Goal: Task Accomplishment & Management: Manage account settings

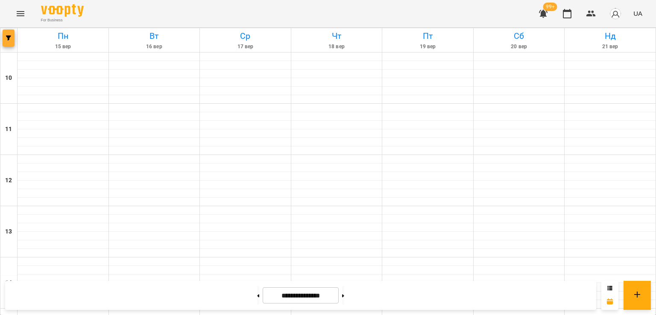
scroll to position [399, 0]
click at [10, 36] on icon "button" at bounding box center [8, 37] width 5 height 5
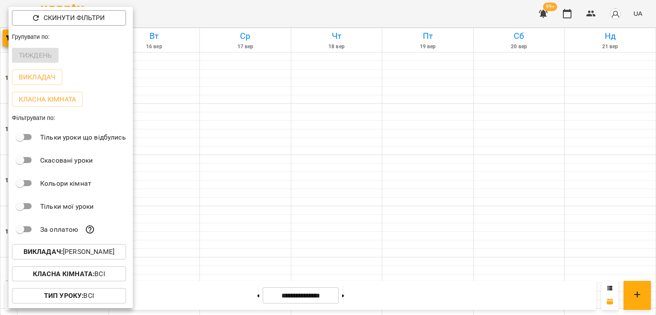
click at [84, 248] on p "Викладач : [PERSON_NAME]" at bounding box center [68, 252] width 91 height 10
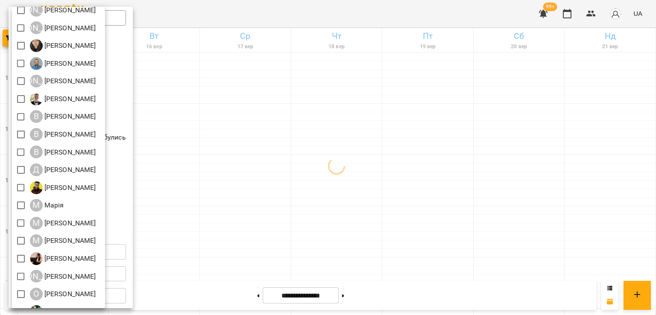
scroll to position [46, 0]
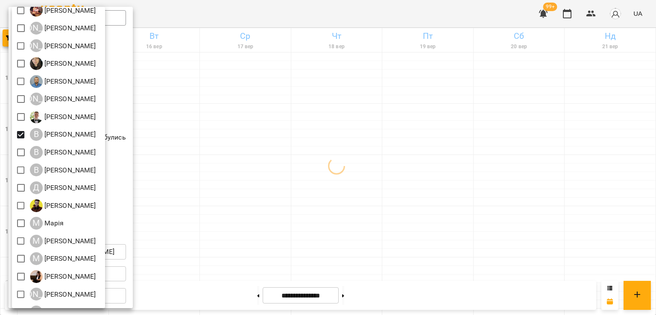
drag, startPoint x: 318, startPoint y: 176, endPoint x: 346, endPoint y: 185, distance: 29.2
click at [325, 177] on div at bounding box center [328, 157] width 656 height 315
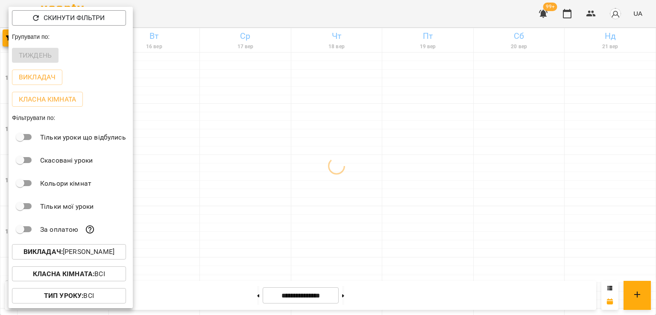
click at [312, 204] on div at bounding box center [328, 157] width 656 height 315
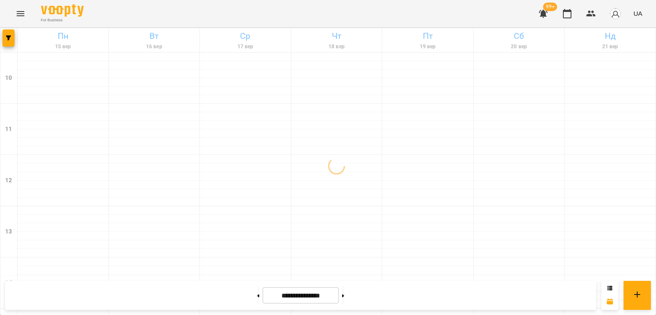
scroll to position [399, 0]
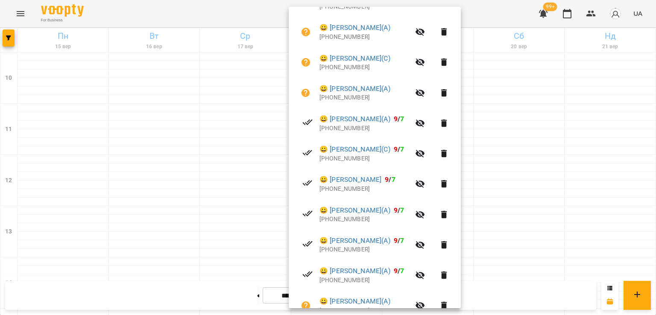
scroll to position [255, 0]
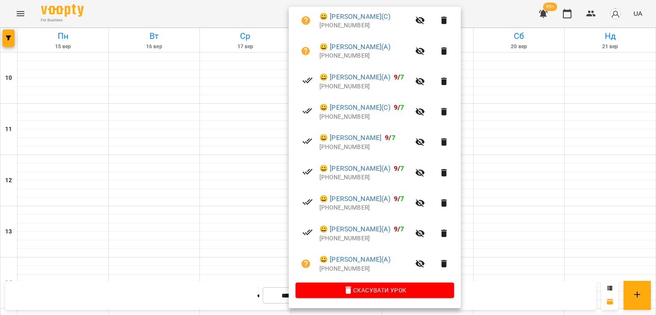
click at [259, 195] on div at bounding box center [328, 157] width 656 height 315
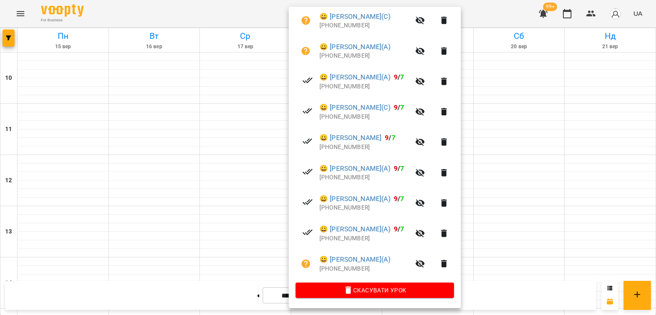
click at [240, 195] on div at bounding box center [328, 157] width 656 height 315
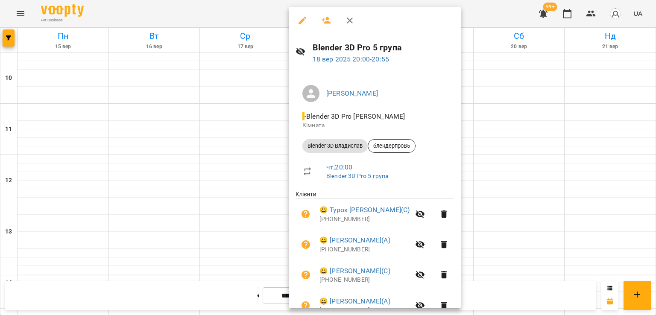
scroll to position [85, 0]
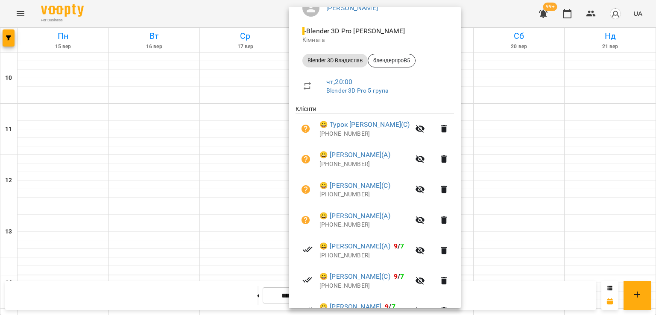
click at [240, 170] on div at bounding box center [328, 157] width 656 height 315
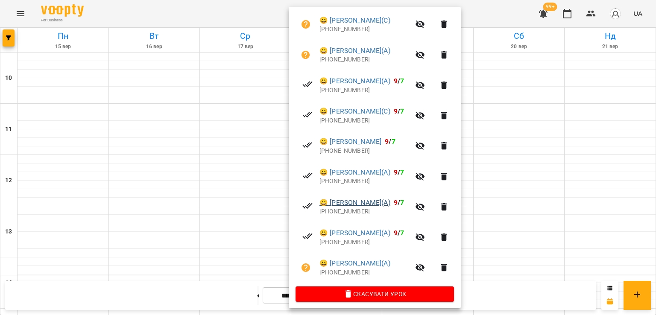
scroll to position [255, 0]
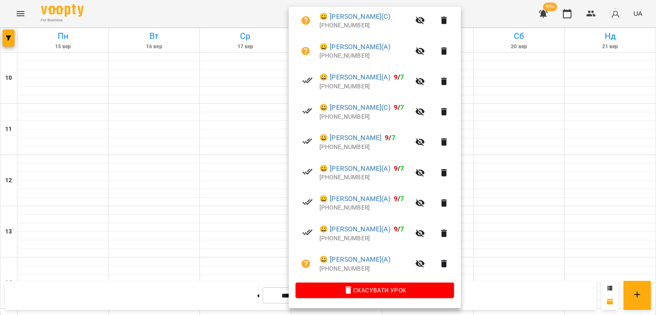
click at [138, 197] on div at bounding box center [328, 157] width 656 height 315
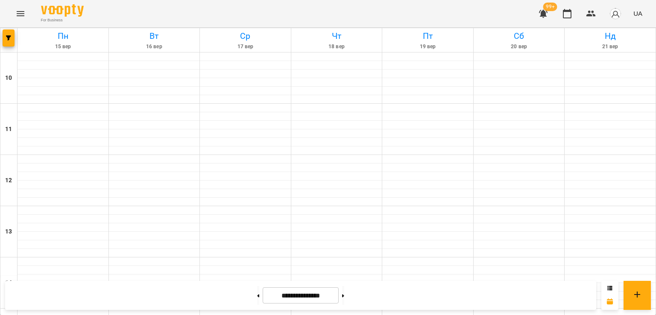
scroll to position [399, 0]
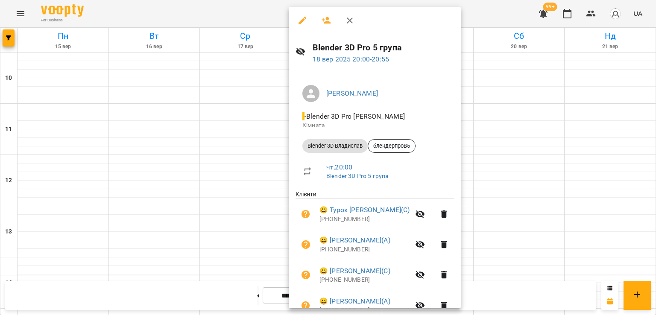
click at [243, 178] on div at bounding box center [328, 157] width 656 height 315
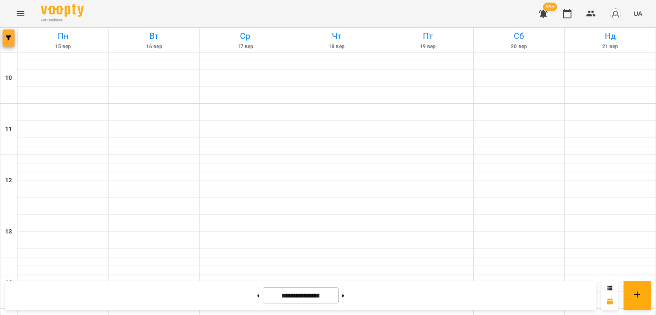
click at [5, 42] on button "button" at bounding box center [9, 37] width 12 height 17
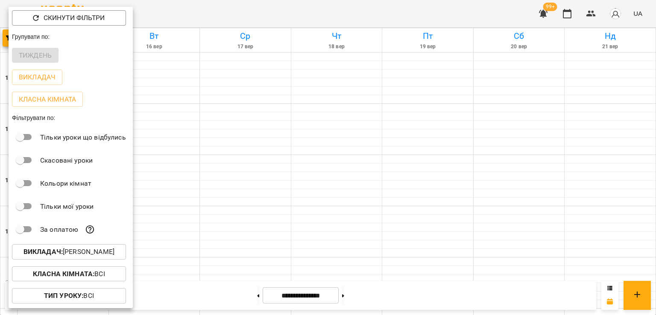
click at [91, 251] on p "Викладач : [PERSON_NAME]" at bounding box center [68, 252] width 91 height 10
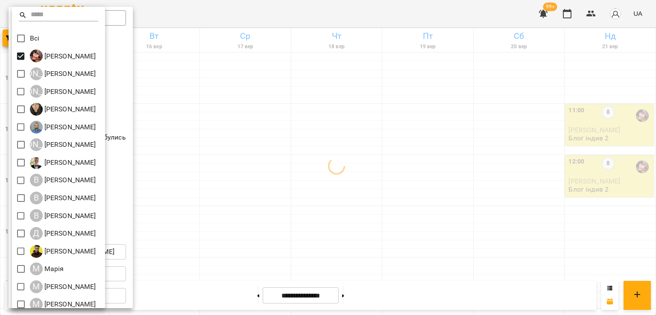
click at [360, 159] on div at bounding box center [328, 157] width 656 height 315
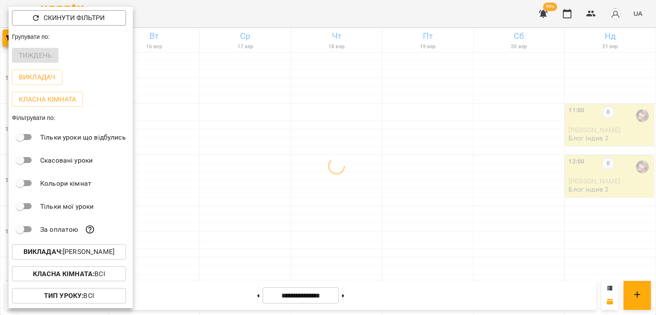
click at [346, 182] on div at bounding box center [328, 157] width 656 height 315
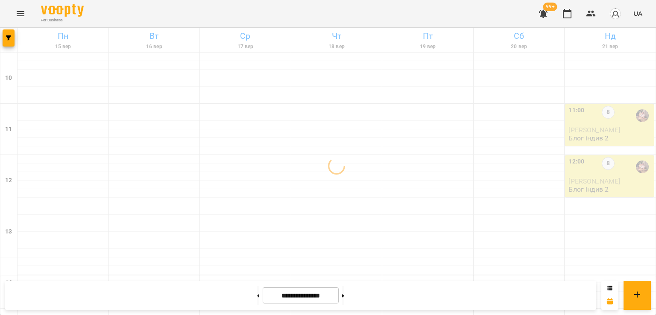
scroll to position [271, 0]
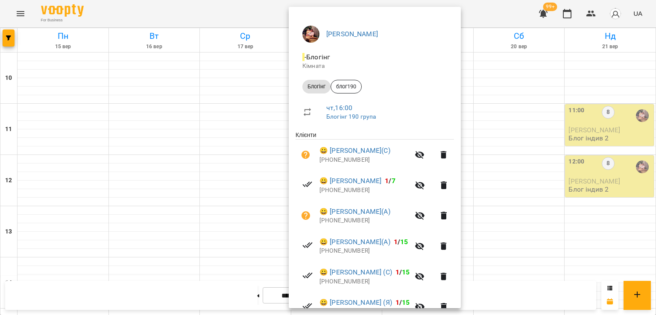
scroll to position [134, 0]
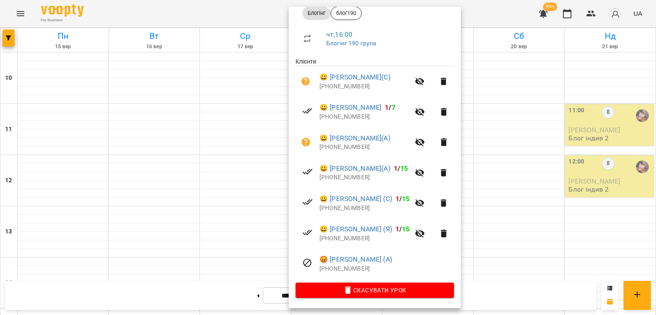
click at [210, 234] on div at bounding box center [328, 157] width 656 height 315
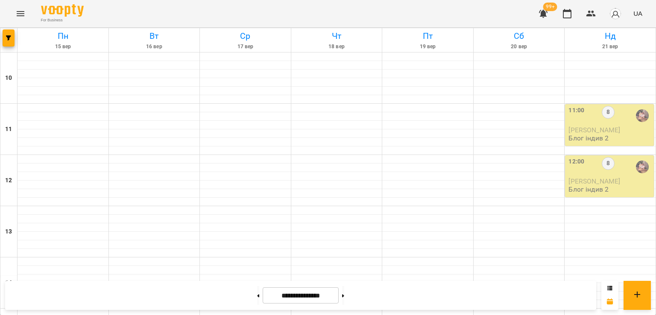
scroll to position [356, 0]
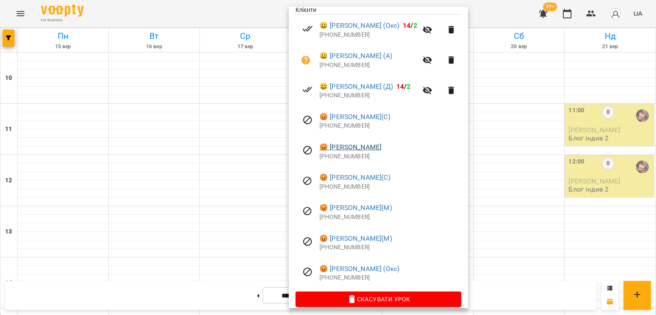
scroll to position [195, 0]
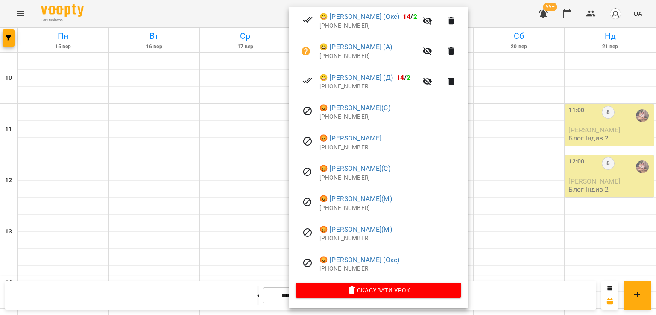
click at [173, 134] on div at bounding box center [328, 157] width 656 height 315
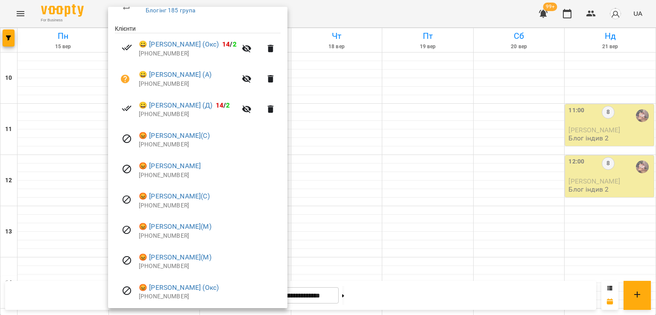
scroll to position [152, 0]
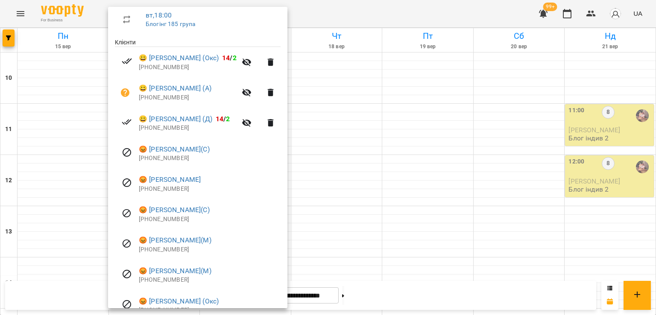
click at [355, 117] on div at bounding box center [328, 157] width 656 height 315
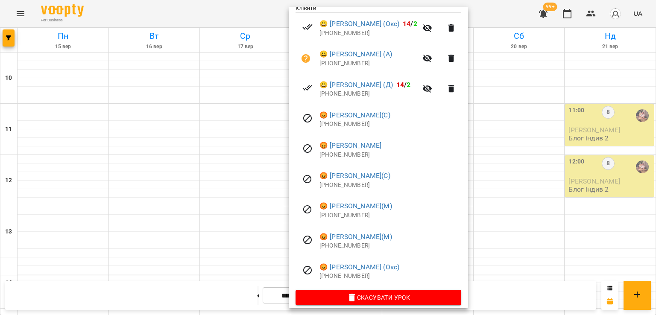
scroll to position [195, 0]
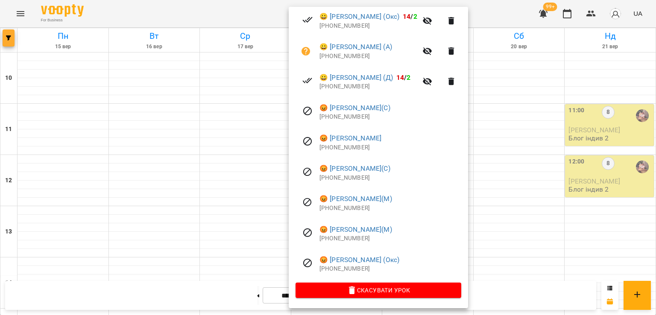
click at [6, 42] on div at bounding box center [328, 157] width 656 height 315
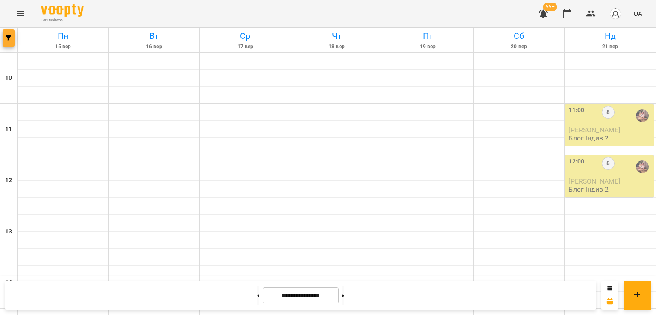
click at [10, 40] on icon "button" at bounding box center [8, 37] width 5 height 5
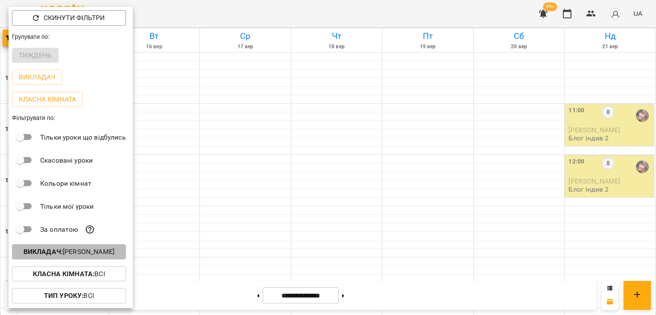
click at [93, 253] on p "Викладач : [PERSON_NAME]" at bounding box center [68, 252] width 91 height 10
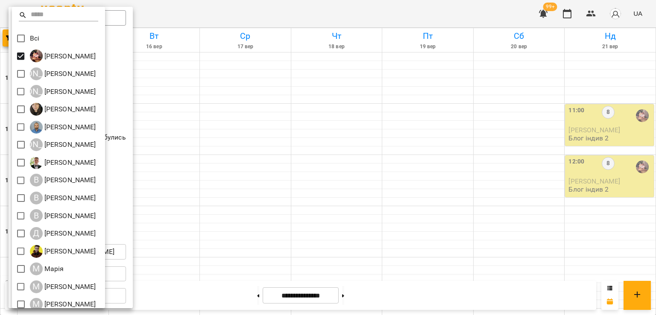
click at [25, 40] on div "Всі" at bounding box center [58, 38] width 93 height 18
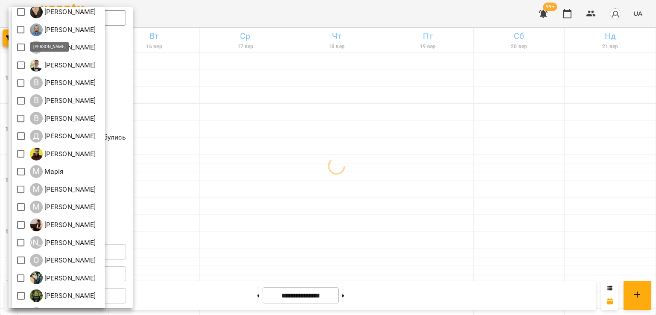
scroll to position [131, 0]
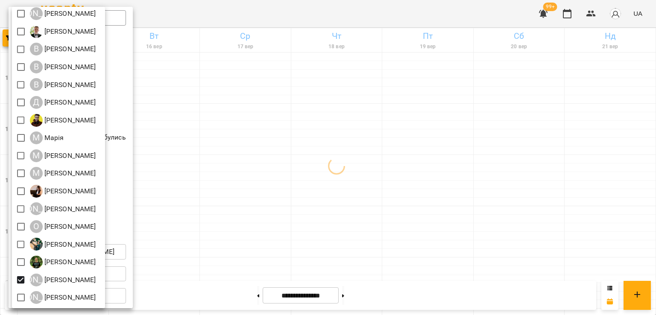
click at [366, 197] on div at bounding box center [328, 157] width 656 height 315
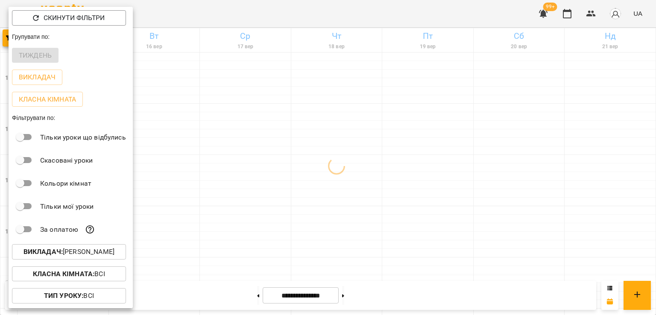
click at [317, 123] on div at bounding box center [328, 157] width 656 height 315
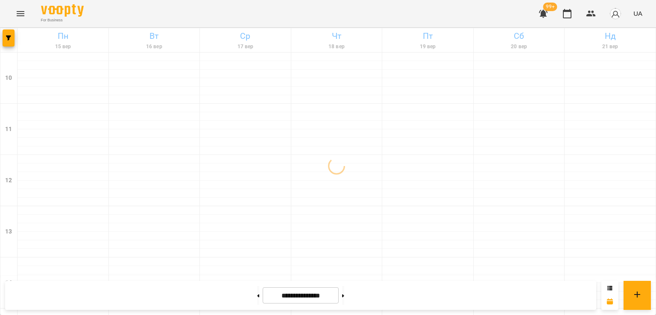
scroll to position [271, 0]
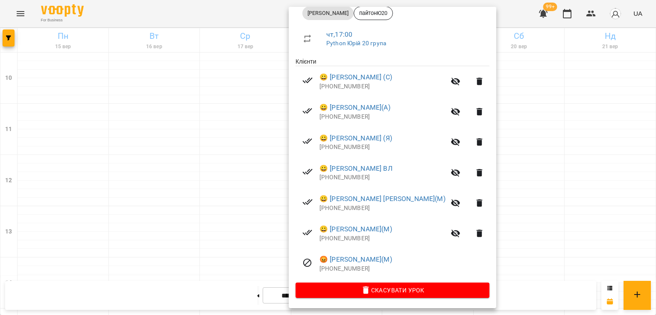
scroll to position [134, 0]
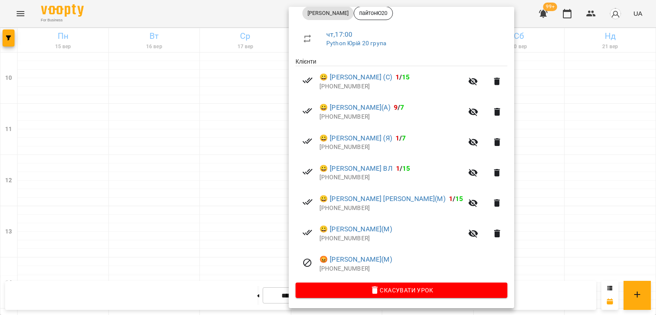
click at [242, 177] on div at bounding box center [328, 157] width 656 height 315
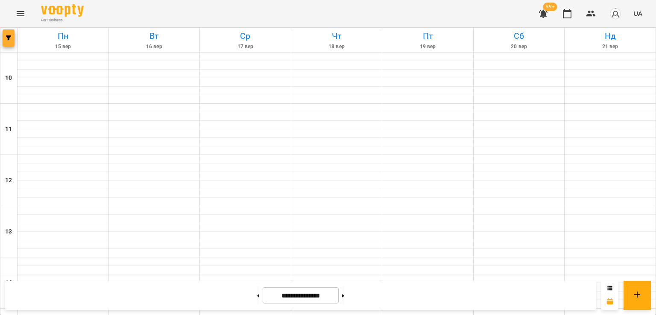
click at [6, 40] on icon "button" at bounding box center [8, 37] width 5 height 5
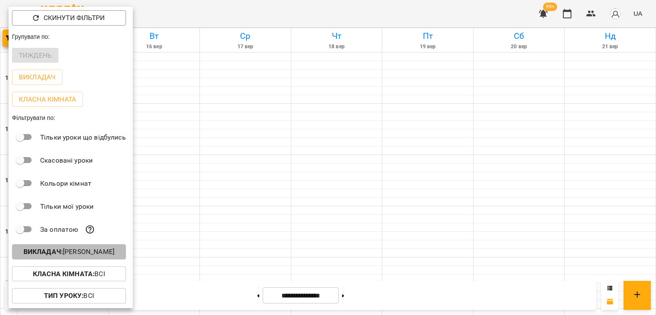
click at [93, 254] on p "Викладач : [PERSON_NAME]" at bounding box center [68, 252] width 91 height 10
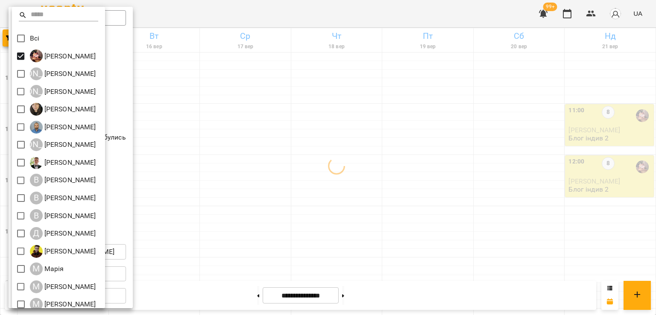
click at [326, 179] on div at bounding box center [328, 157] width 656 height 315
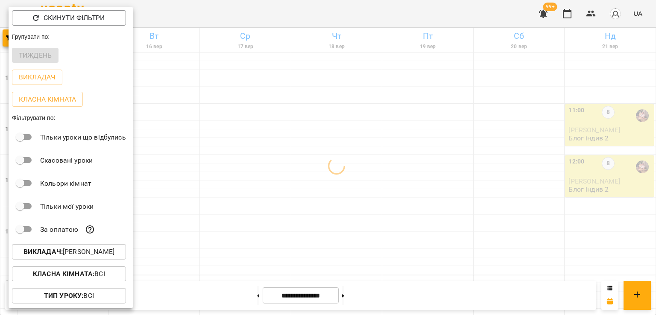
click at [346, 208] on div at bounding box center [328, 157] width 656 height 315
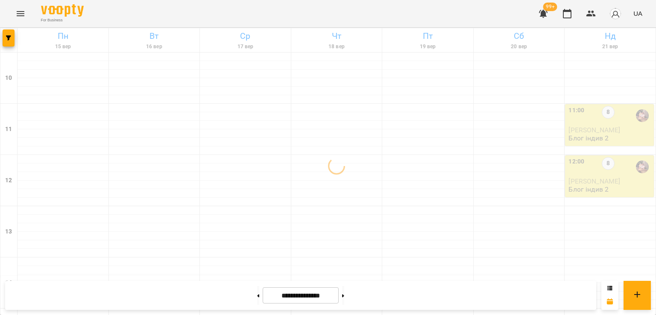
scroll to position [356, 0]
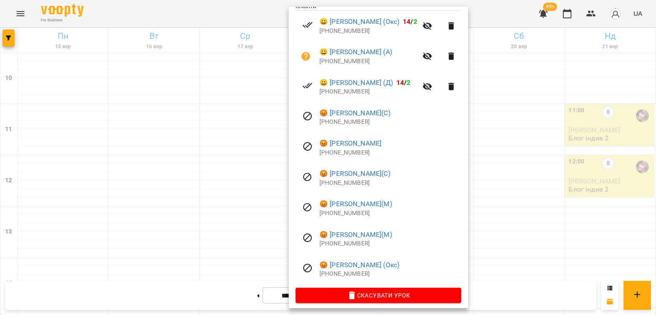
scroll to position [195, 0]
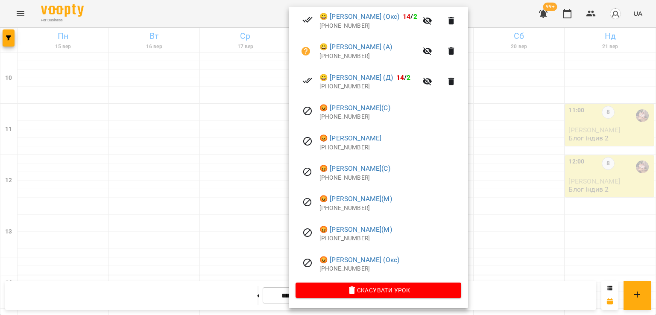
drag, startPoint x: 198, startPoint y: 130, endPoint x: 174, endPoint y: 122, distance: 25.4
click at [191, 127] on div at bounding box center [328, 157] width 656 height 315
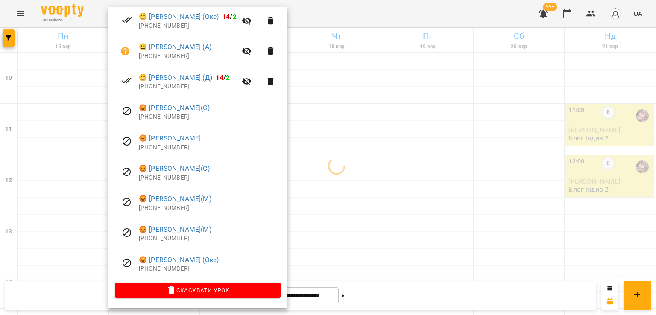
drag, startPoint x: 371, startPoint y: 149, endPoint x: 345, endPoint y: 154, distance: 26.2
click at [361, 149] on div at bounding box center [328, 157] width 656 height 315
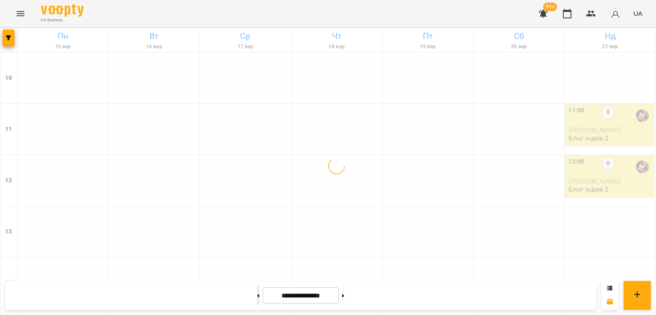
click at [257, 300] on button at bounding box center [258, 295] width 2 height 19
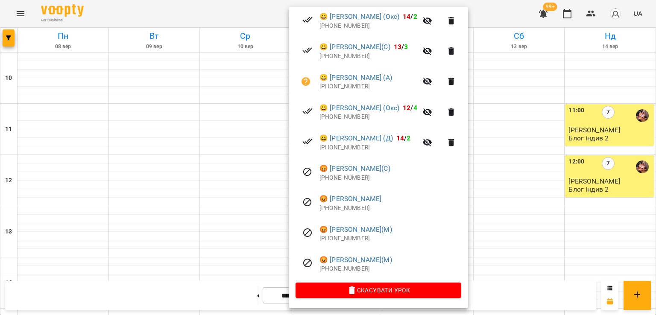
click at [142, 126] on div at bounding box center [328, 157] width 656 height 315
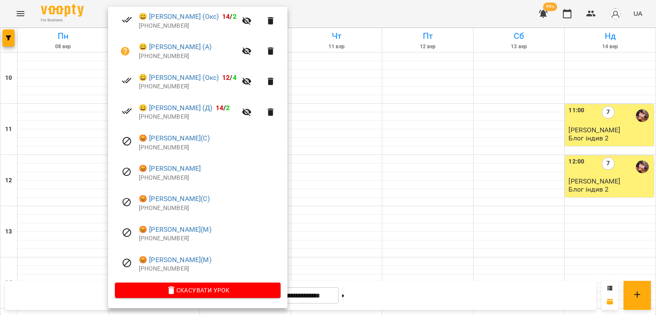
click at [8, 39] on div at bounding box center [328, 157] width 656 height 315
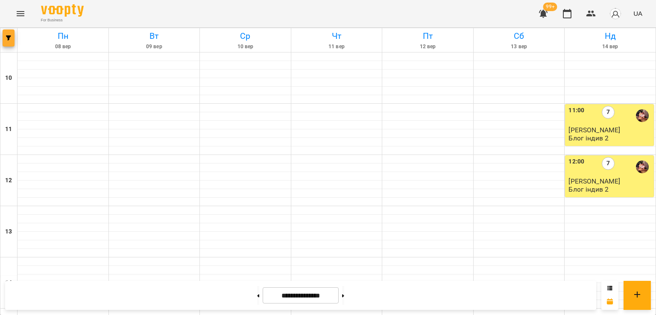
click at [10, 38] on icon "button" at bounding box center [8, 37] width 5 height 5
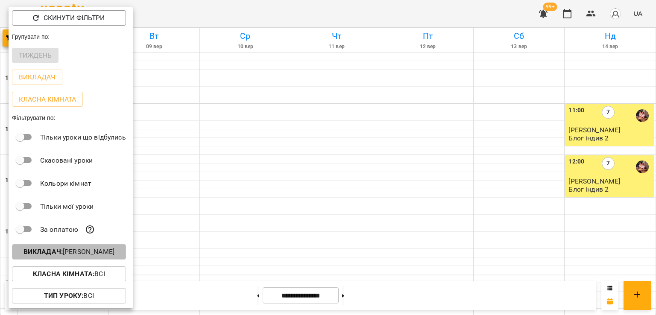
click at [80, 254] on p "Викладач : [PERSON_NAME]" at bounding box center [68, 252] width 91 height 10
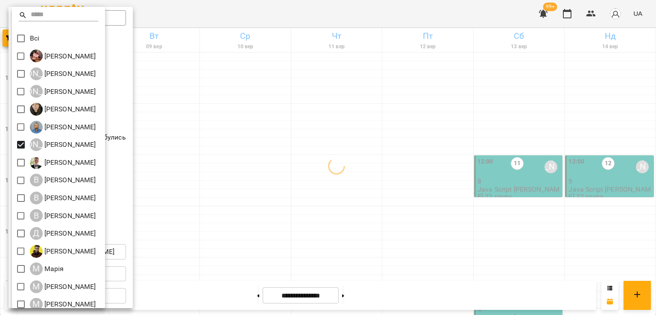
drag, startPoint x: 313, startPoint y: 171, endPoint x: 332, endPoint y: 171, distance: 19.6
click at [314, 170] on div at bounding box center [328, 157] width 656 height 315
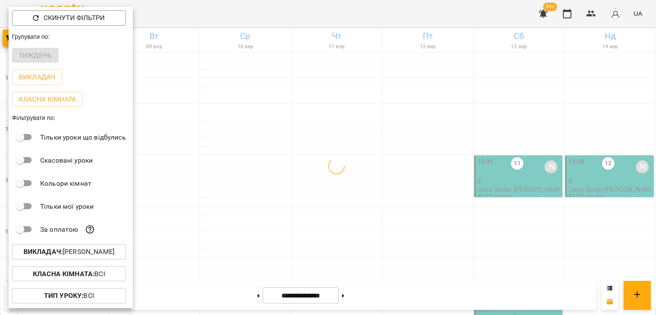
click at [330, 160] on div at bounding box center [328, 157] width 656 height 315
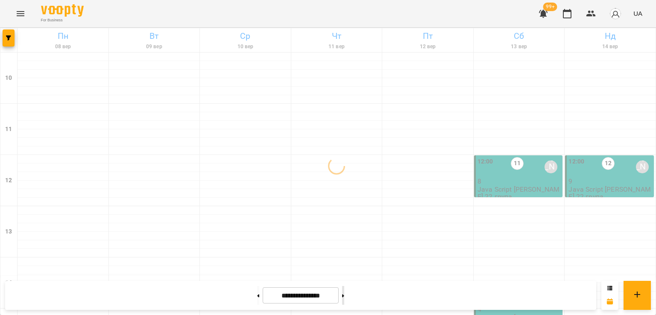
click at [344, 298] on button at bounding box center [343, 295] width 2 height 19
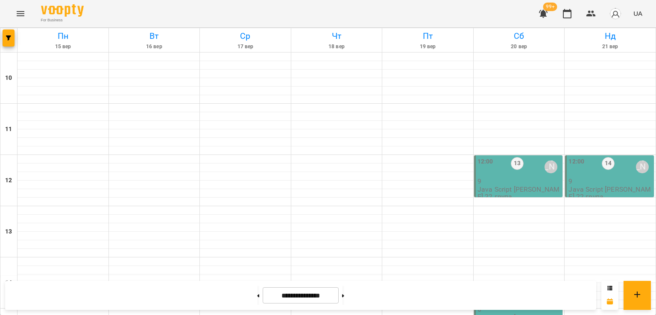
scroll to position [356, 0]
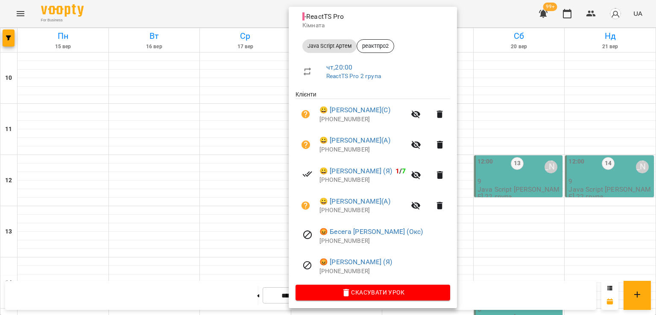
scroll to position [103, 0]
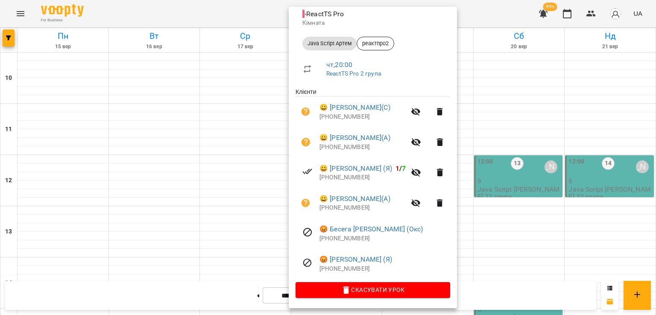
click at [213, 158] on div at bounding box center [328, 157] width 656 height 315
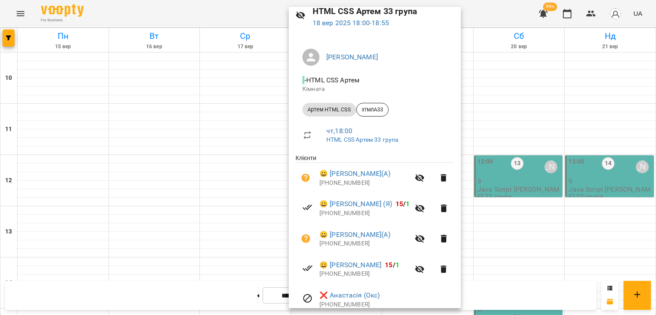
scroll to position [73, 0]
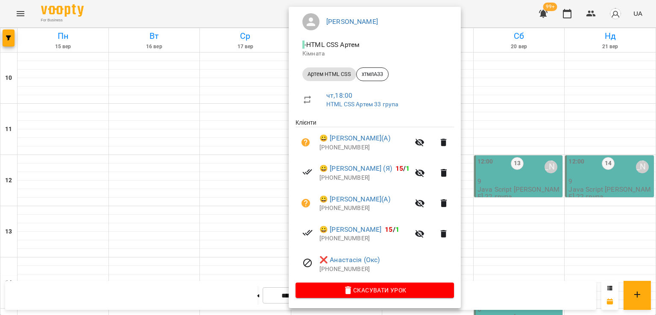
drag, startPoint x: 172, startPoint y: 166, endPoint x: 232, endPoint y: 157, distance: 61.2
click at [172, 165] on div at bounding box center [328, 157] width 656 height 315
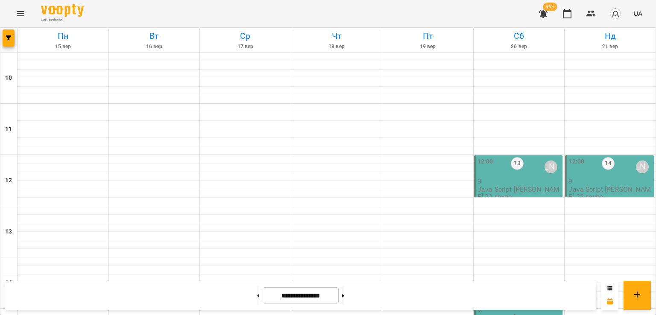
scroll to position [442, 0]
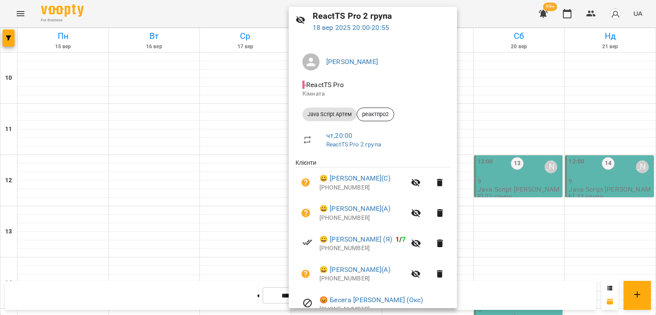
scroll to position [103, 0]
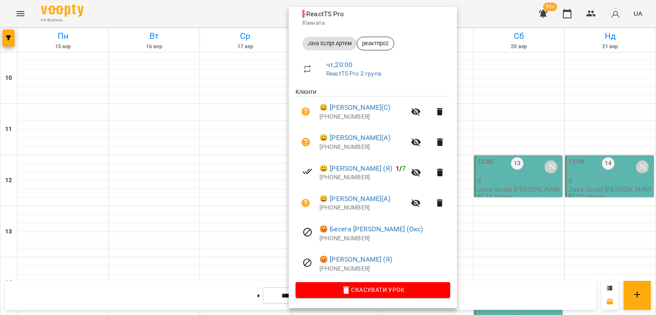
click at [165, 99] on div at bounding box center [328, 157] width 656 height 315
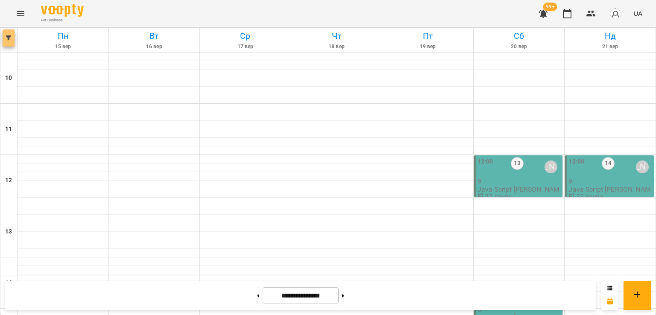
click at [7, 40] on icon "button" at bounding box center [8, 37] width 5 height 5
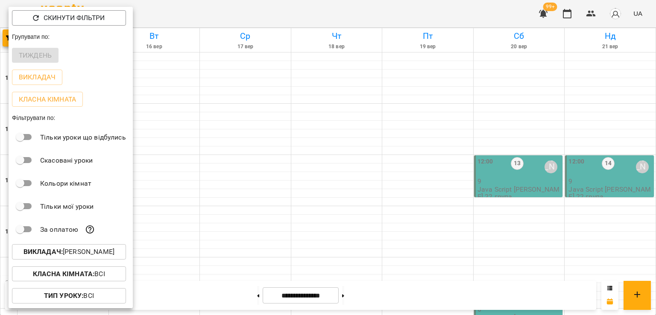
click at [92, 257] on p "Викладач : [PERSON_NAME]" at bounding box center [68, 252] width 91 height 10
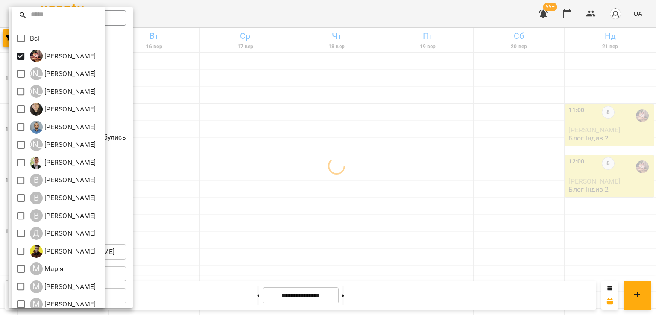
click at [429, 157] on div at bounding box center [328, 157] width 656 height 315
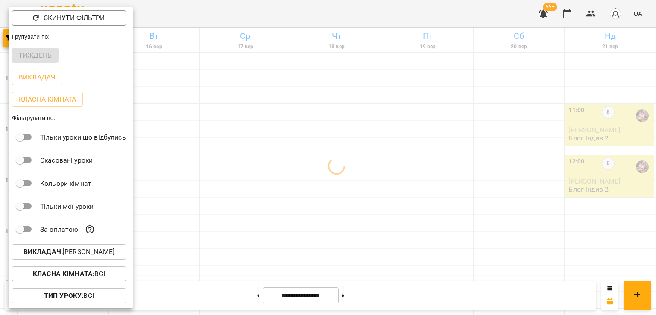
drag, startPoint x: 402, startPoint y: 139, endPoint x: 390, endPoint y: 137, distance: 12.2
click at [396, 137] on div at bounding box center [328, 157] width 656 height 315
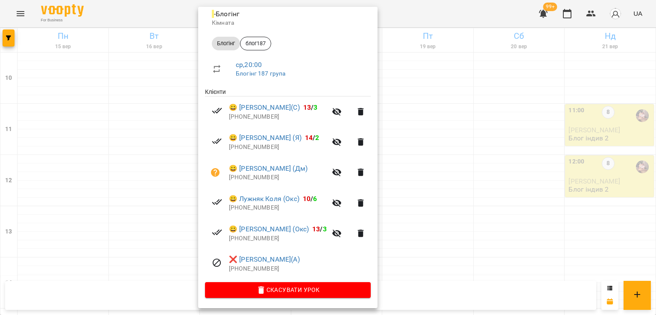
click at [431, 142] on div at bounding box center [328, 157] width 656 height 315
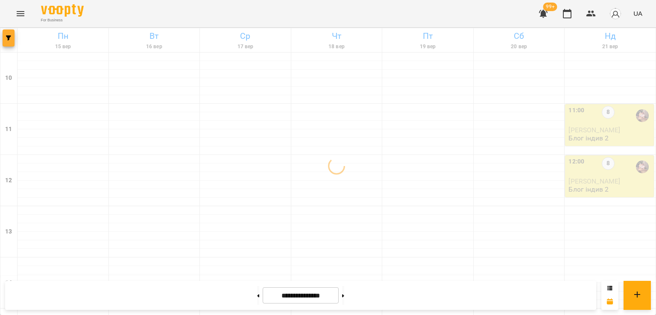
click at [7, 38] on icon "button" at bounding box center [8, 37] width 5 height 5
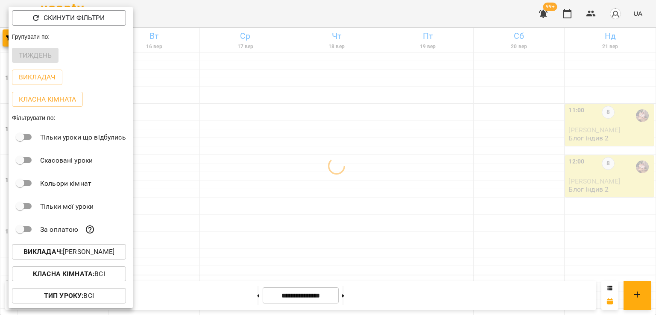
click at [99, 262] on div "Викладач : [PERSON_NAME]" at bounding box center [71, 252] width 124 height 22
click at [98, 257] on p "Викладач : [PERSON_NAME]" at bounding box center [68, 252] width 91 height 10
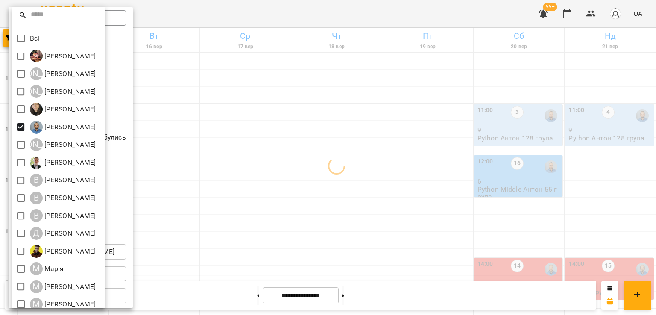
click at [316, 142] on div at bounding box center [328, 157] width 656 height 315
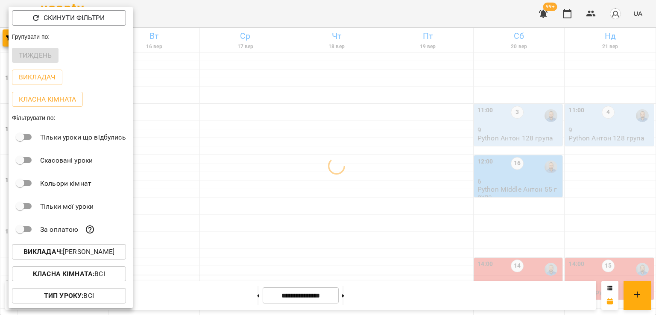
click at [416, 173] on div at bounding box center [328, 157] width 656 height 315
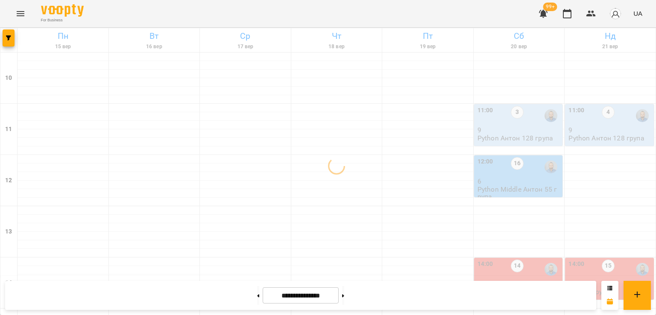
scroll to position [271, 0]
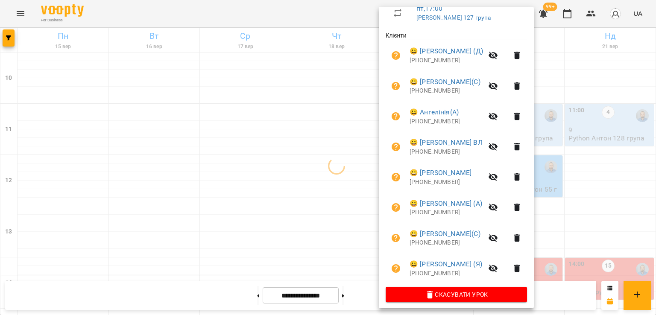
scroll to position [164, 0]
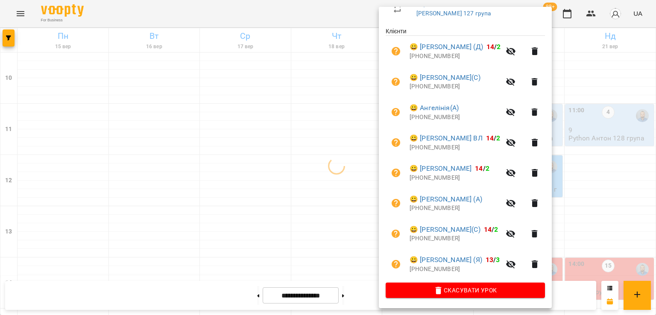
click at [258, 152] on div at bounding box center [328, 157] width 656 height 315
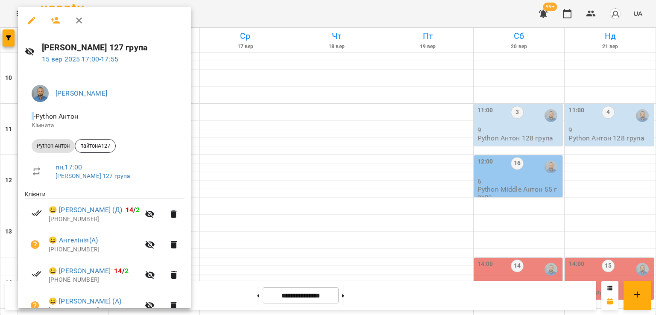
click at [6, 41] on div at bounding box center [328, 157] width 656 height 315
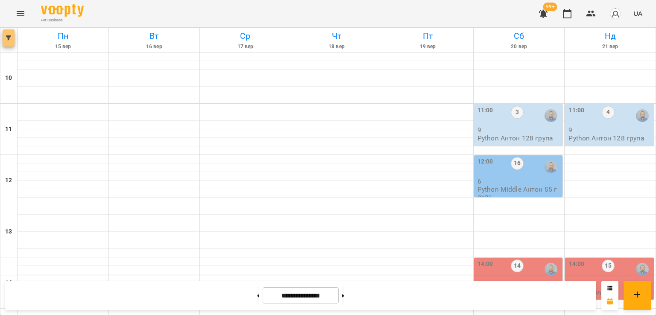
click at [7, 38] on icon "button" at bounding box center [8, 37] width 5 height 5
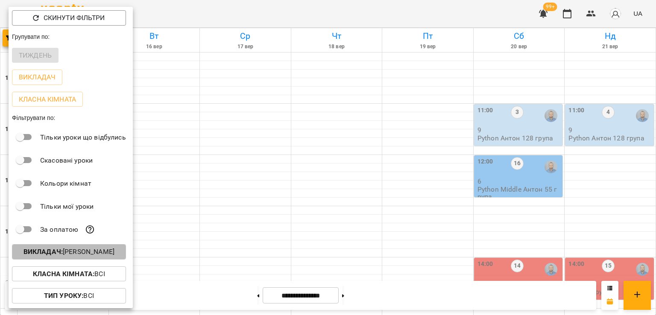
click at [106, 254] on p "Викладач : [PERSON_NAME]" at bounding box center [68, 252] width 91 height 10
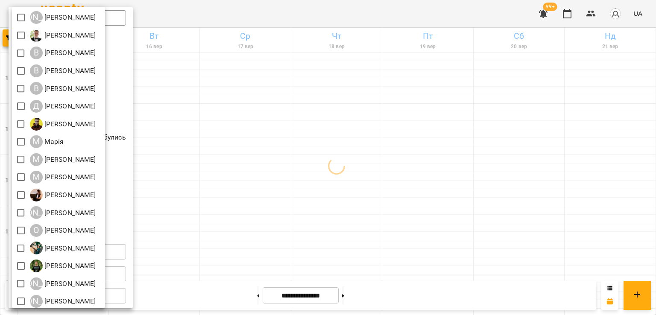
scroll to position [131, 0]
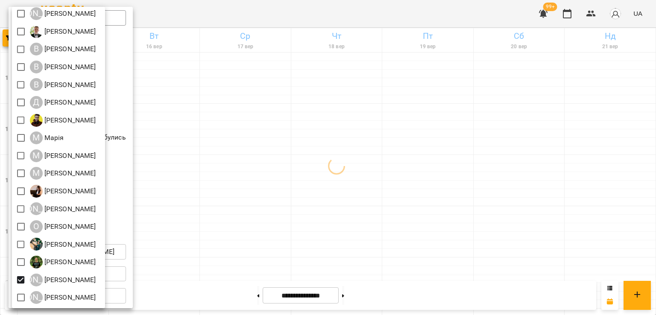
click at [333, 203] on div at bounding box center [328, 157] width 656 height 315
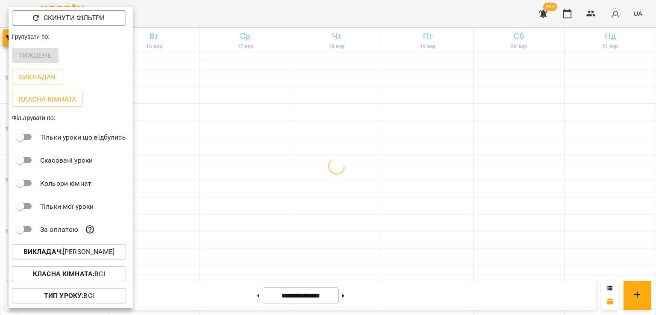
click at [400, 181] on div at bounding box center [328, 157] width 656 height 315
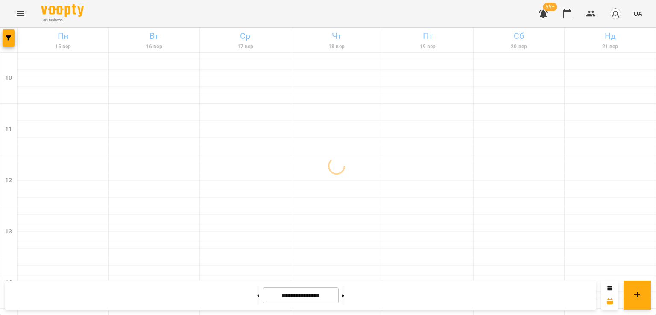
scroll to position [399, 0]
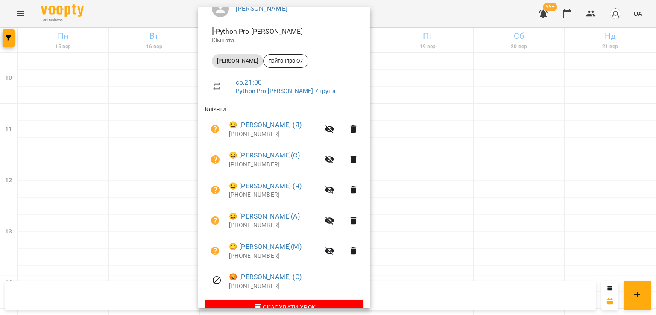
scroll to position [103, 0]
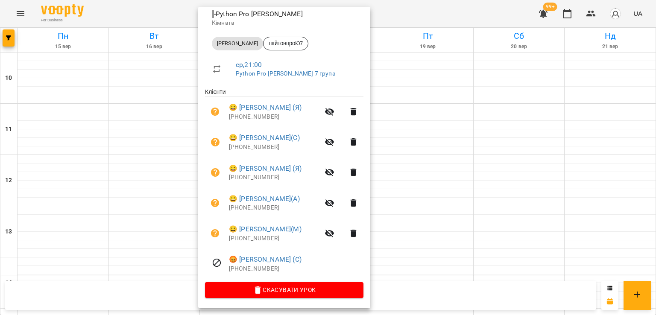
click at [134, 208] on div at bounding box center [328, 157] width 656 height 315
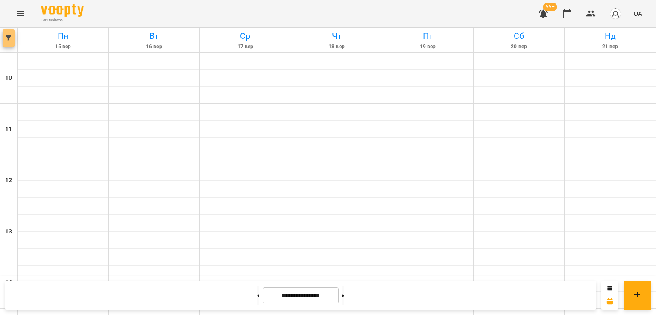
click at [6, 42] on button "button" at bounding box center [9, 37] width 12 height 17
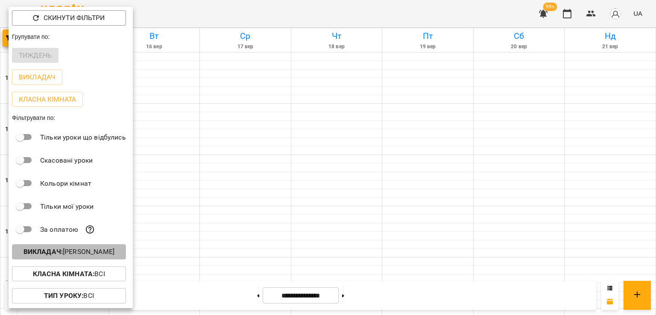
click at [93, 257] on p "Викладач : [PERSON_NAME]" at bounding box center [68, 252] width 91 height 10
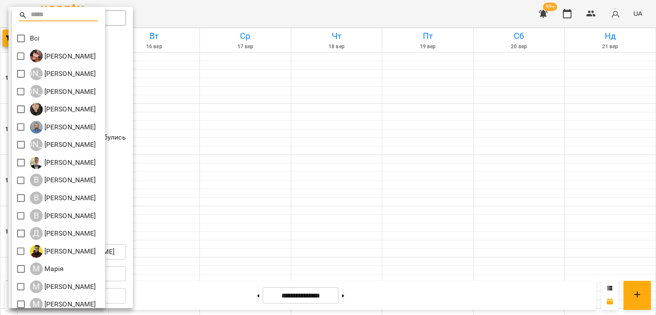
click at [19, 29] on div at bounding box center [58, 19] width 93 height 20
drag, startPoint x: 314, startPoint y: 164, endPoint x: 324, endPoint y: 167, distance: 10.6
click at [315, 164] on div at bounding box center [328, 157] width 656 height 315
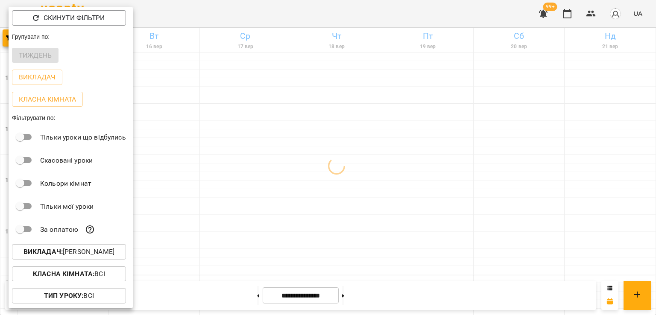
click at [336, 190] on div at bounding box center [328, 157] width 656 height 315
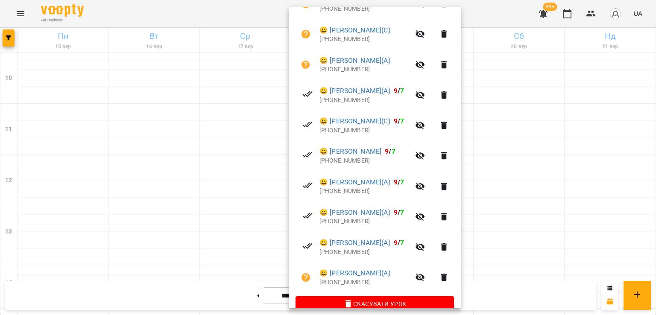
scroll to position [255, 0]
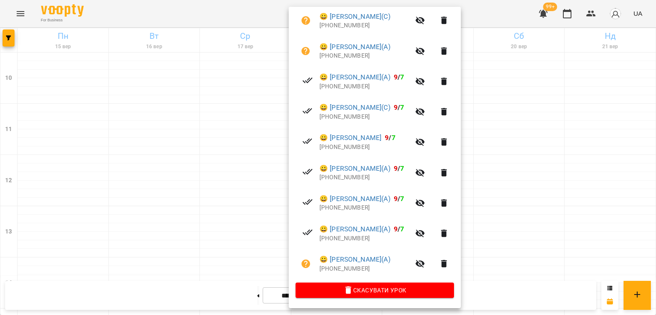
click at [223, 195] on div at bounding box center [328, 157] width 656 height 315
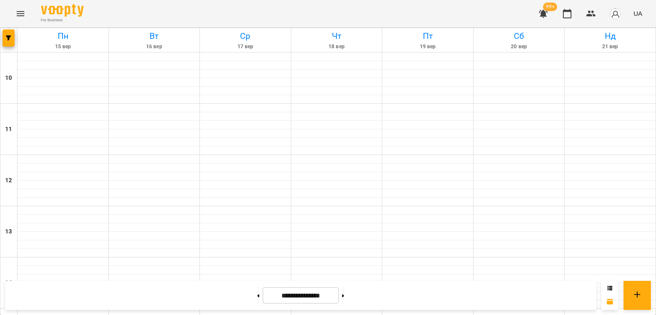
scroll to position [314, 0]
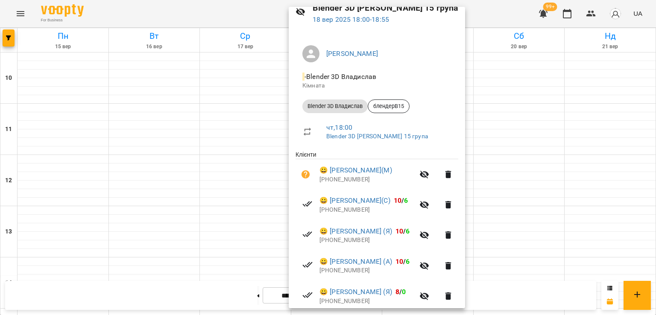
scroll to position [103, 0]
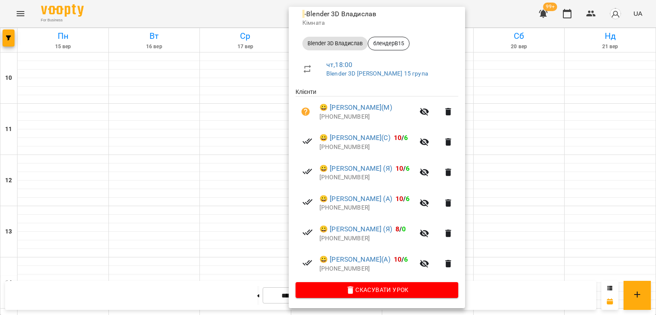
click at [192, 184] on div at bounding box center [328, 157] width 656 height 315
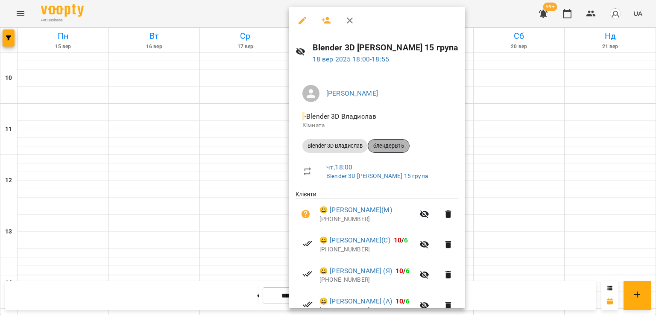
click at [393, 144] on span "блендерВ15" at bounding box center [388, 146] width 41 height 8
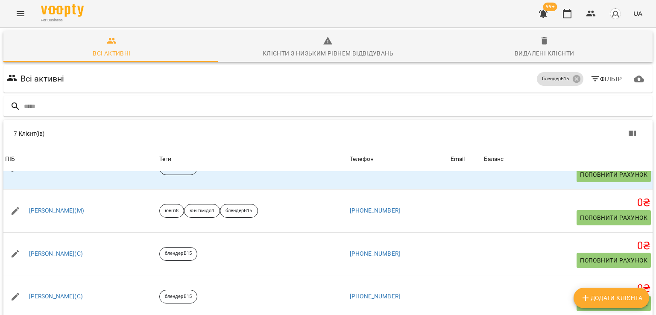
scroll to position [43, 0]
click at [16, 9] on icon "Menu" at bounding box center [20, 14] width 10 height 10
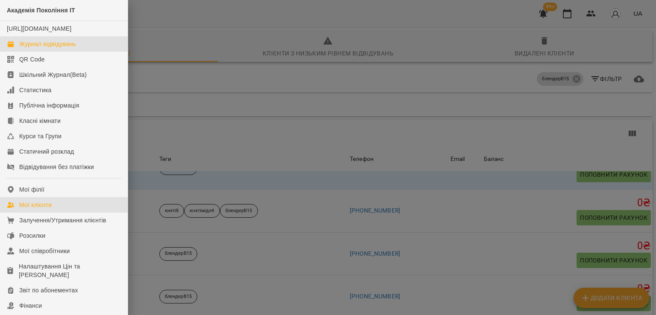
click at [61, 48] on div "Журнал відвідувань" at bounding box center [47, 44] width 57 height 9
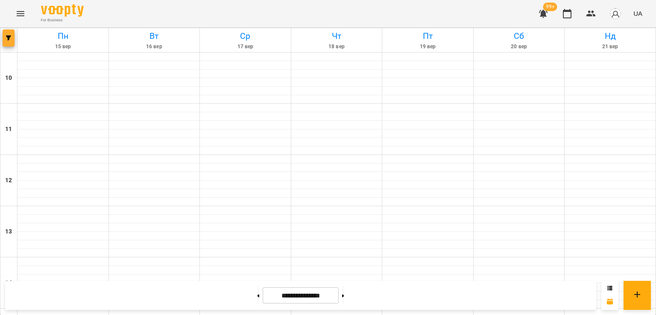
click at [11, 39] on span "button" at bounding box center [9, 37] width 12 height 5
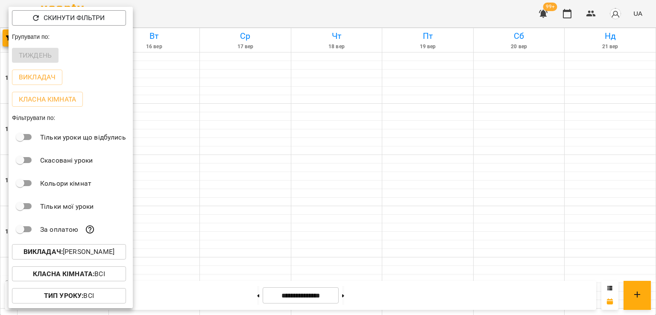
click at [76, 257] on p "Викладач : [PERSON_NAME]" at bounding box center [68, 252] width 91 height 10
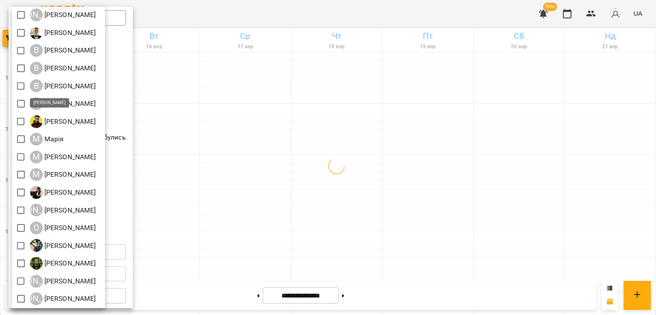
scroll to position [131, 0]
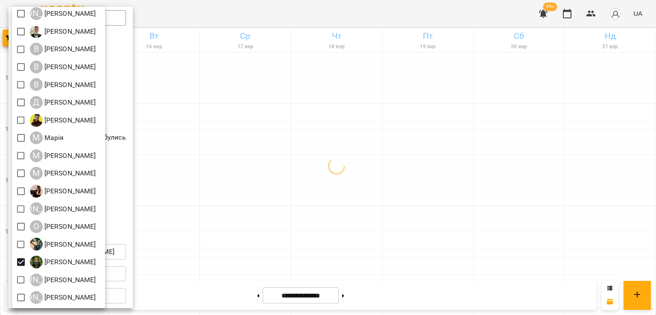
click at [284, 215] on div at bounding box center [328, 157] width 656 height 315
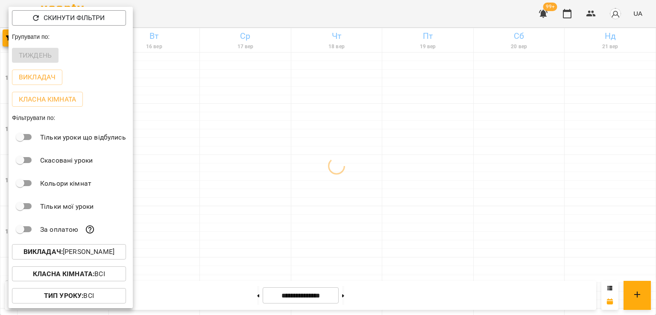
click at [381, 210] on div at bounding box center [328, 157] width 656 height 315
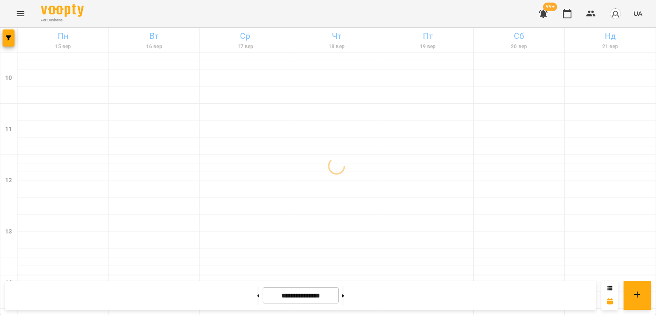
scroll to position [342, 0]
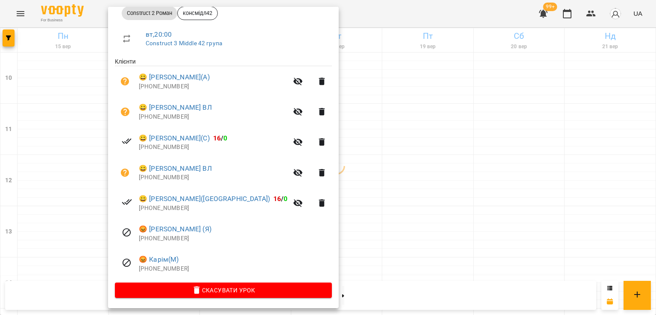
scroll to position [134, 0]
click at [171, 119] on p "[PHONE_NUMBER]" at bounding box center [213, 117] width 149 height 9
copy p "34651926222"
click at [173, 178] on p "[PHONE_NUMBER]" at bounding box center [213, 177] width 149 height 9
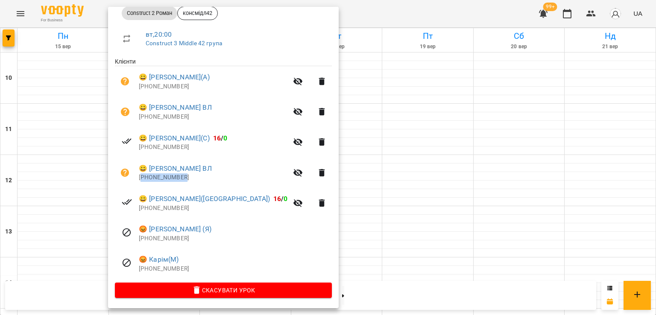
click at [173, 178] on p "[PHONE_NUMBER]" at bounding box center [213, 177] width 149 height 9
copy p "380685187359"
click at [165, 207] on p "[PHONE_NUMBER]" at bounding box center [213, 208] width 149 height 9
copy p "48739634667"
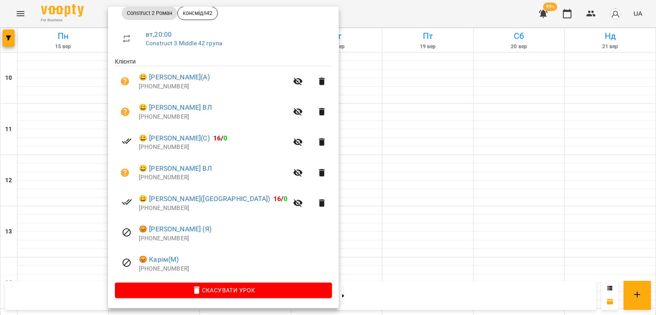
click at [160, 239] on p "[PHONE_NUMBER]" at bounding box center [235, 238] width 193 height 9
copy p "380954280469"
click at [164, 269] on p "[PHONE_NUMBER]" at bounding box center [235, 269] width 193 height 9
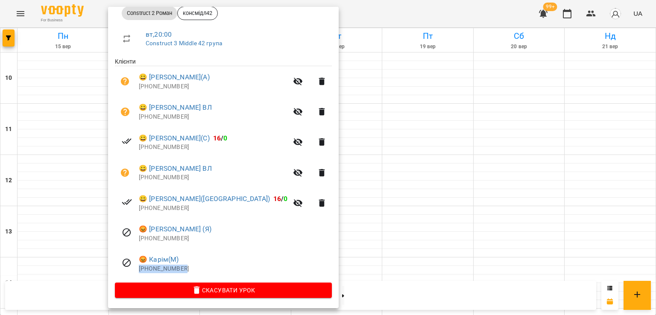
click at [164, 269] on p "[PHONE_NUMBER]" at bounding box center [235, 269] width 193 height 9
copy p "[PHONE_NUMBER]"
click at [327, 188] on div at bounding box center [328, 157] width 656 height 315
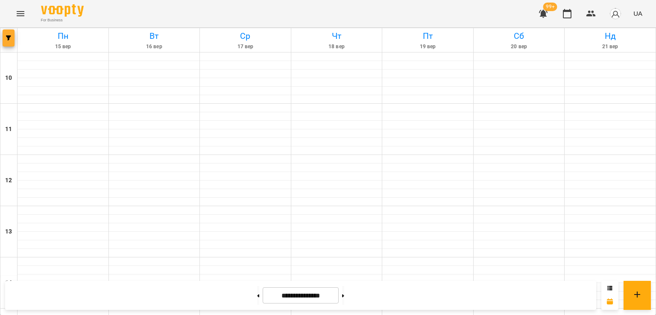
click at [6, 36] on icon "button" at bounding box center [8, 37] width 5 height 5
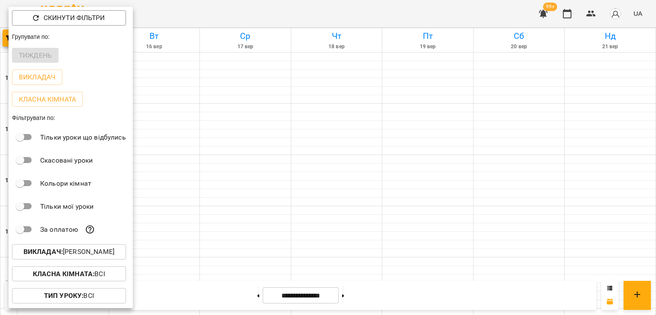
click at [106, 251] on p "Викладач : [PERSON_NAME]" at bounding box center [68, 252] width 91 height 10
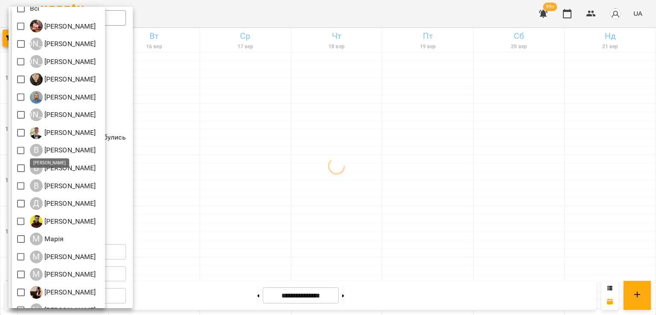
scroll to position [43, 0]
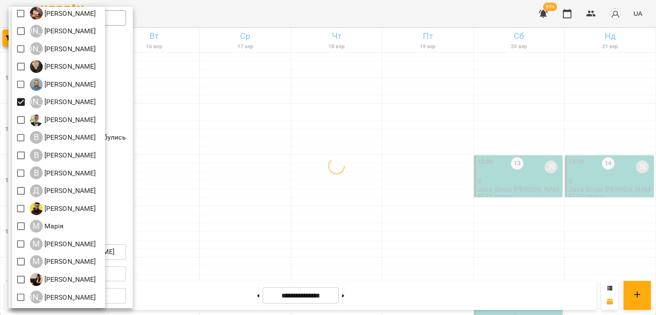
click at [328, 169] on div at bounding box center [328, 157] width 656 height 315
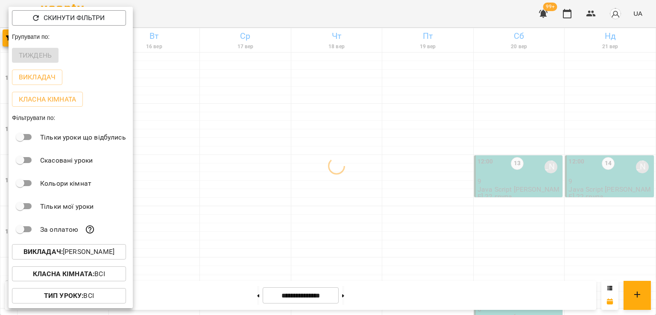
click at [341, 210] on div at bounding box center [328, 157] width 656 height 315
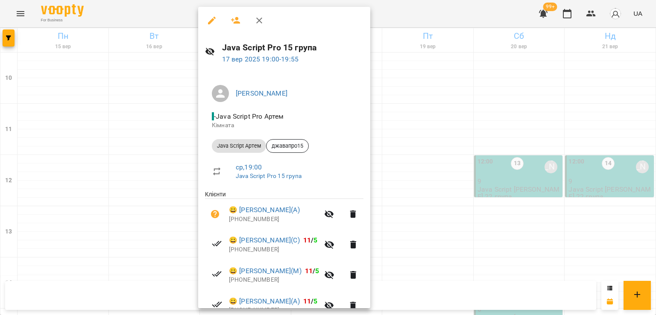
scroll to position [73, 0]
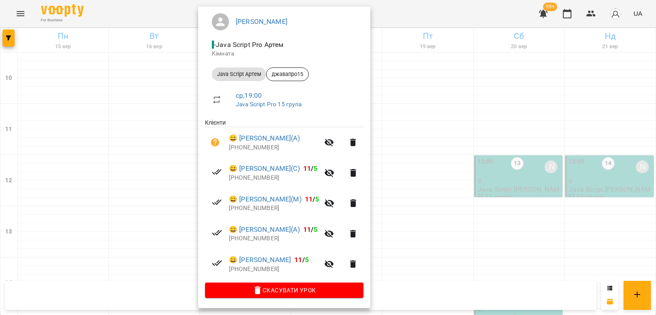
click at [165, 195] on div at bounding box center [328, 157] width 656 height 315
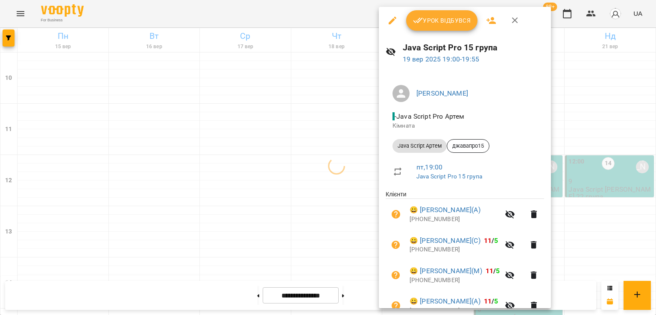
click at [286, 199] on div at bounding box center [328, 157] width 656 height 315
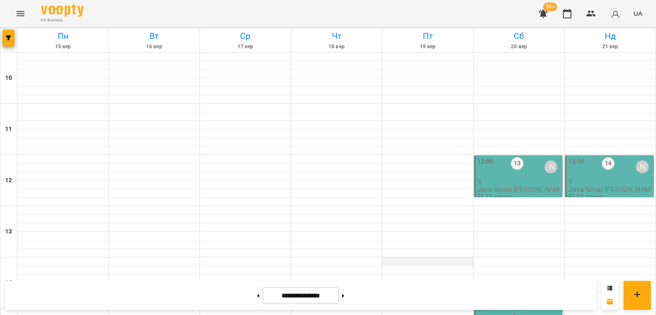
scroll to position [85, 0]
click at [497, 178] on p "9" at bounding box center [519, 181] width 84 height 7
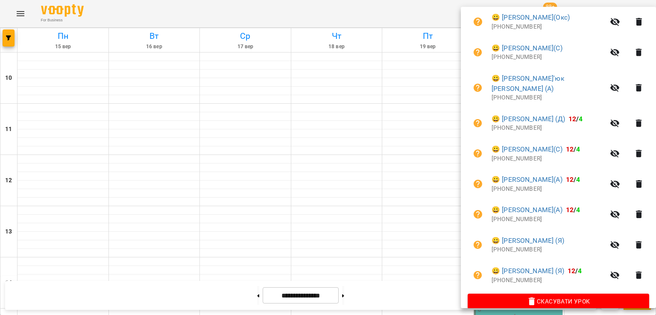
scroll to position [195, 0]
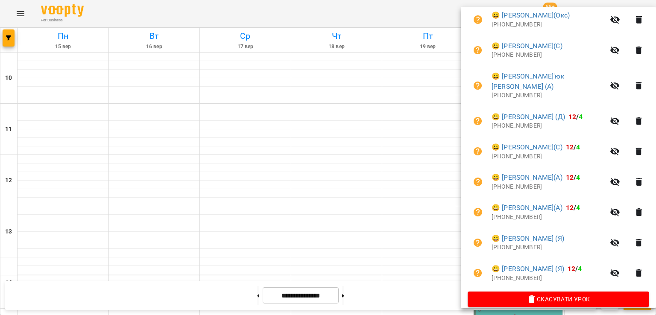
click at [398, 153] on div at bounding box center [328, 157] width 656 height 315
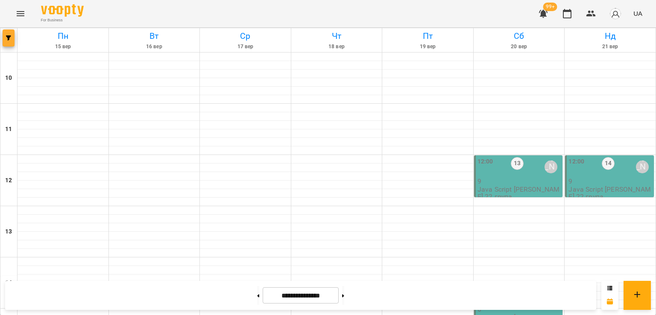
click at [12, 36] on span "button" at bounding box center [9, 37] width 12 height 5
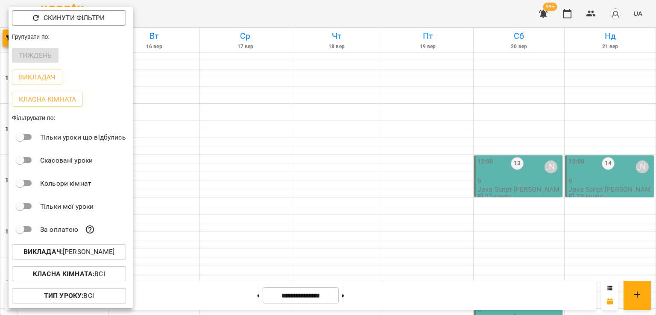
click at [93, 249] on p "Викладач : [PERSON_NAME]" at bounding box center [68, 252] width 91 height 10
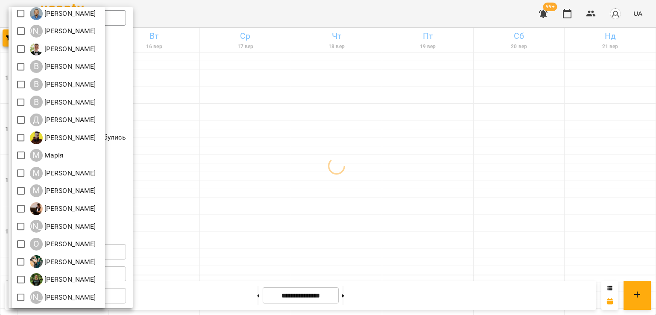
scroll to position [131, 0]
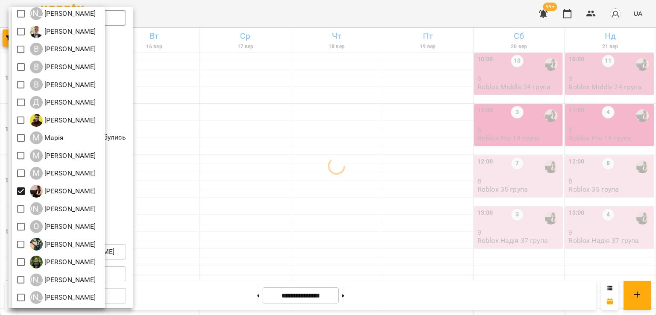
click at [359, 190] on div at bounding box center [328, 157] width 656 height 315
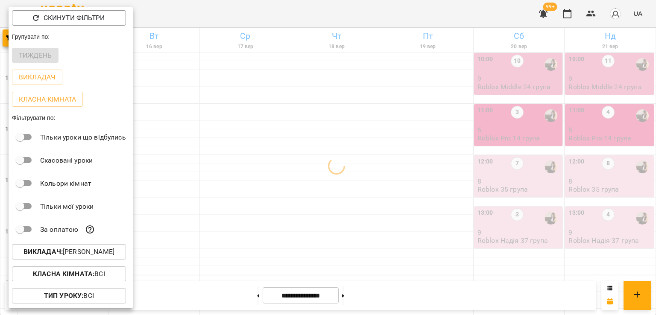
click at [336, 203] on div at bounding box center [328, 157] width 656 height 315
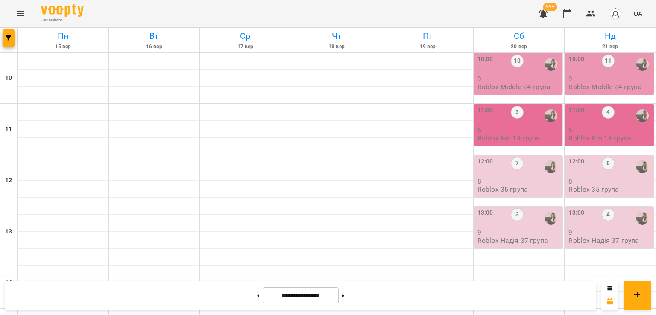
scroll to position [299, 0]
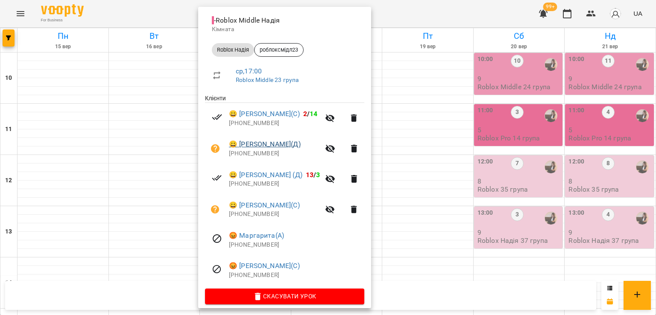
scroll to position [103, 0]
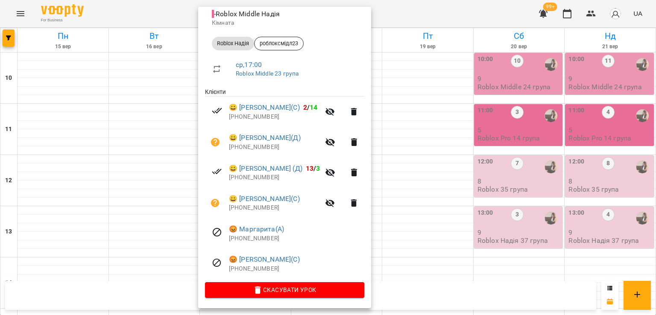
click at [52, 135] on div at bounding box center [328, 157] width 656 height 315
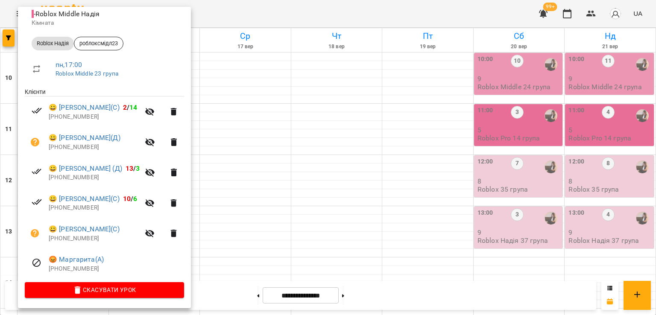
click at [277, 184] on div at bounding box center [328, 157] width 656 height 315
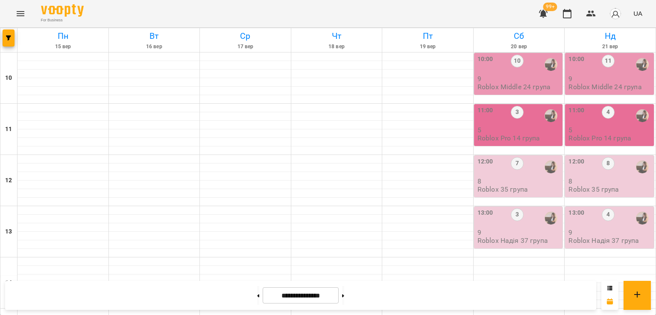
scroll to position [384, 0]
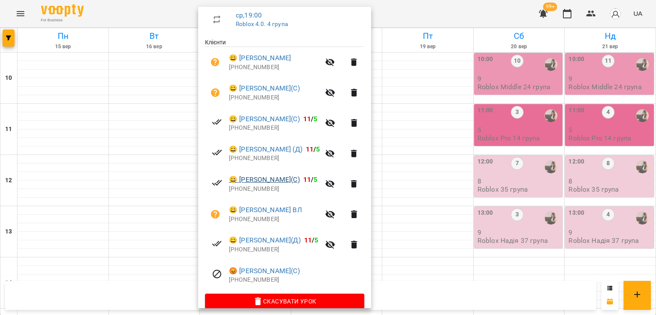
scroll to position [164, 0]
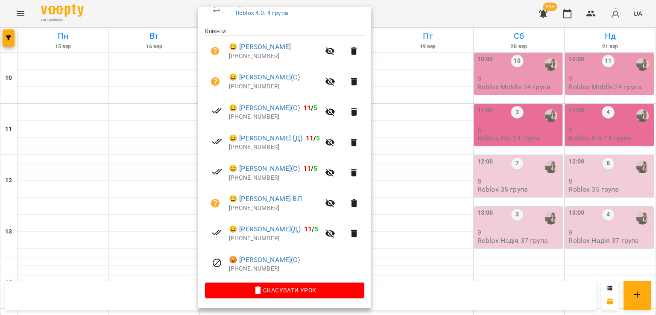
click at [164, 159] on div at bounding box center [328, 157] width 656 height 315
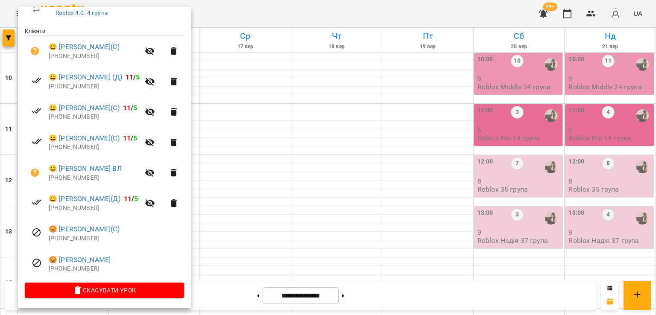
click at [263, 158] on div at bounding box center [328, 157] width 656 height 315
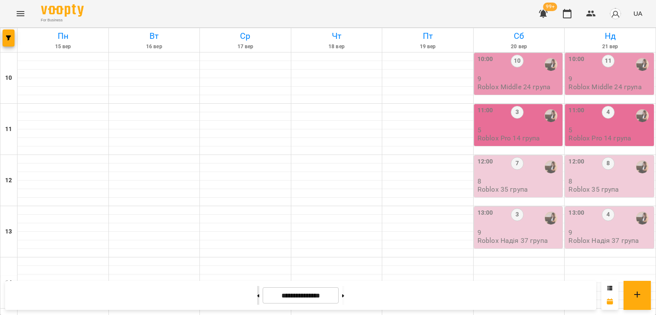
click at [257, 295] on icon at bounding box center [258, 295] width 2 height 3
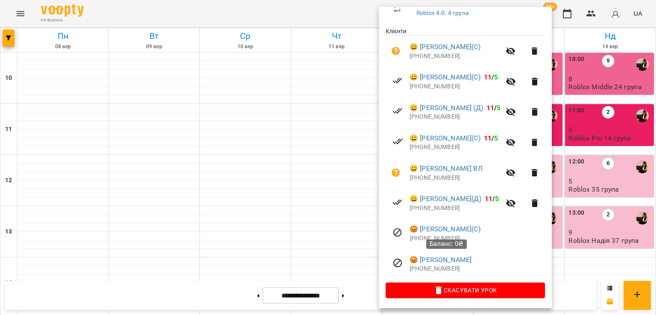
click at [426, 239] on div "Баланс: 0₴" at bounding box center [446, 244] width 41 height 21
click at [424, 239] on p "[PHONE_NUMBER]" at bounding box center [476, 238] width 135 height 9
copy ul "[PHONE_NUMBER]"
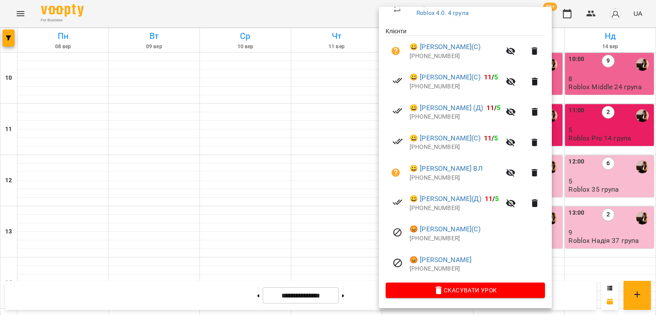
drag, startPoint x: 141, startPoint y: 156, endPoint x: 147, endPoint y: 159, distance: 6.5
click at [141, 156] on div at bounding box center [328, 157] width 656 height 315
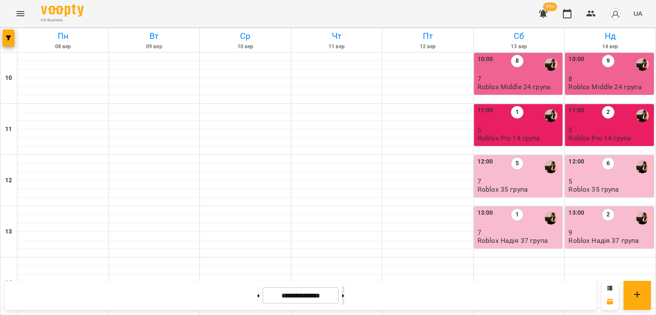
click at [344, 295] on button at bounding box center [343, 295] width 2 height 19
type input "**********"
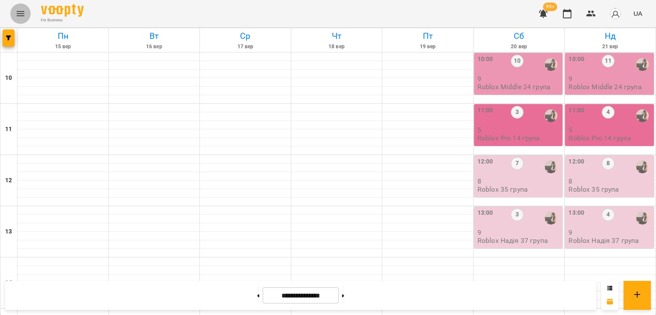
click at [17, 16] on icon "Menu" at bounding box center [21, 13] width 8 height 5
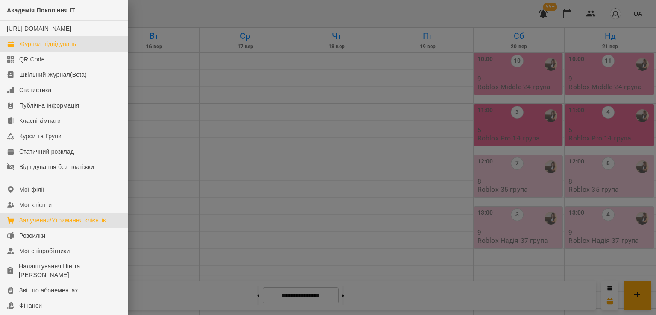
click at [53, 221] on link "Залучення/Утримання клієнтів" at bounding box center [64, 220] width 128 height 15
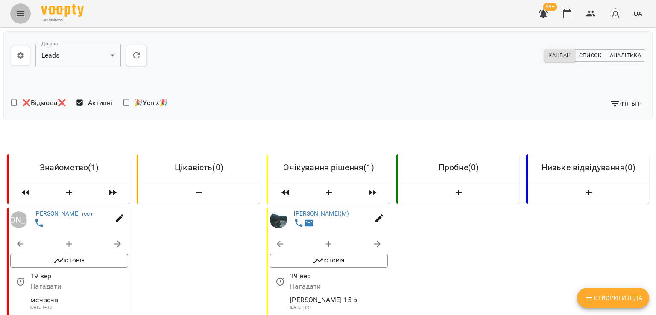
click at [15, 12] on button "Menu" at bounding box center [20, 13] width 20 height 20
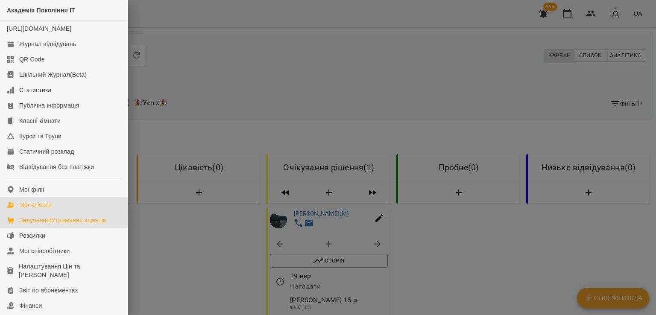
click at [59, 209] on link "Мої клієнти" at bounding box center [64, 204] width 128 height 15
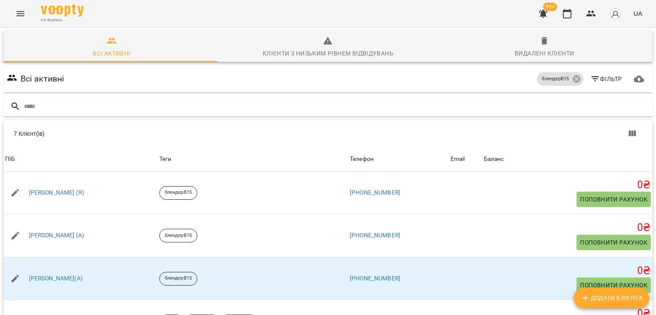
click at [612, 294] on span "Додати клієнта" at bounding box center [611, 298] width 62 height 10
select select "**"
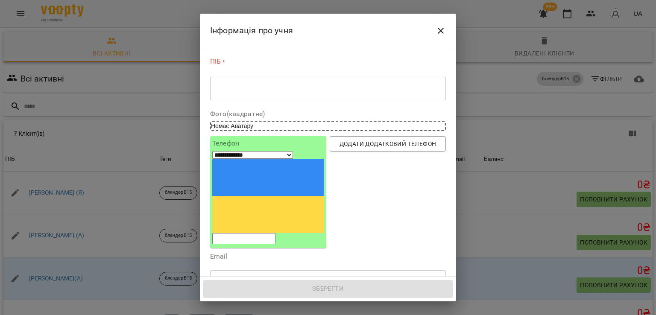
click at [270, 233] on input "tel" at bounding box center [243, 238] width 63 height 11
paste input "**********"
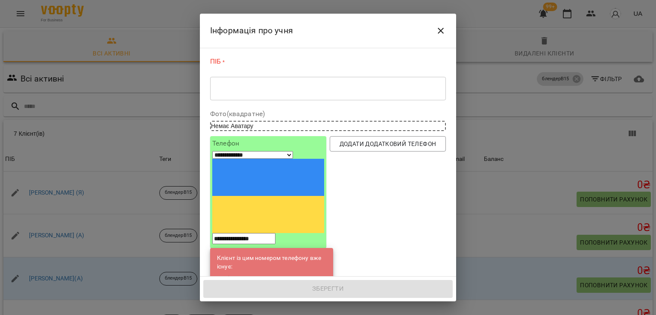
type input "**********"
click at [265, 275] on link "[PERSON_NAME](С)" at bounding box center [275, 279] width 54 height 9
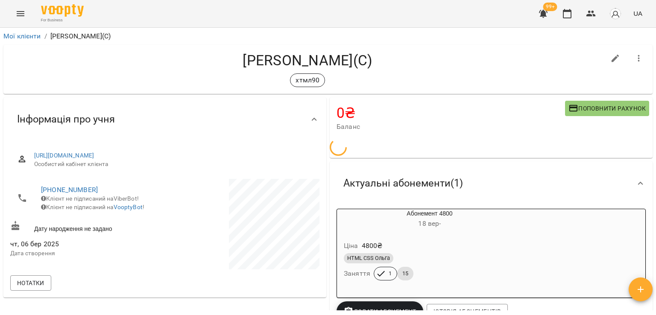
click at [611, 56] on icon "button" at bounding box center [615, 59] width 8 height 8
select select "**"
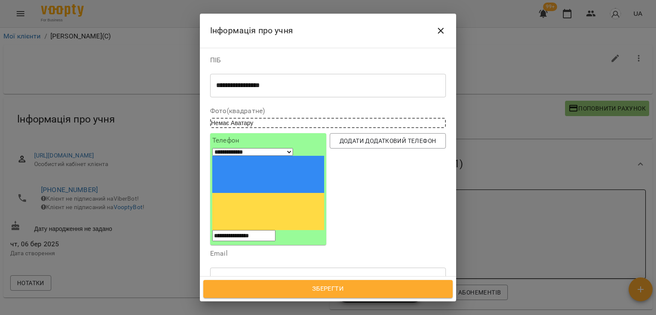
click at [243, 315] on icon at bounding box center [240, 319] width 6 height 6
drag, startPoint x: 315, startPoint y: 280, endPoint x: 319, endPoint y: 279, distance: 4.7
click at [315, 280] on button "Зберегти" at bounding box center [327, 289] width 249 height 18
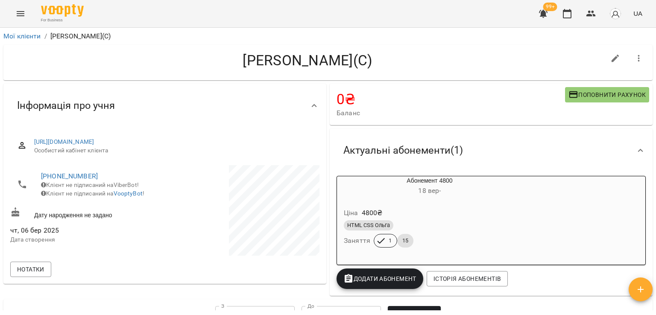
click at [635, 53] on icon "button" at bounding box center [639, 58] width 10 height 10
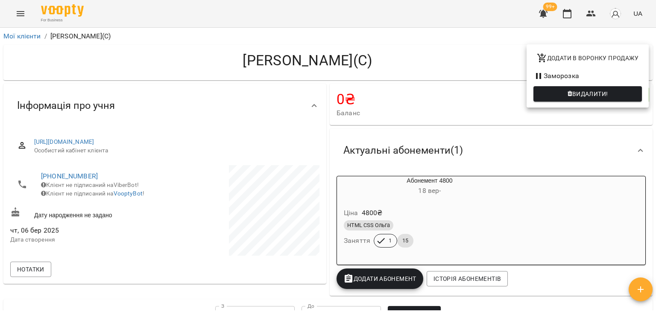
click at [567, 94] on span "Видалити!" at bounding box center [587, 94] width 95 height 10
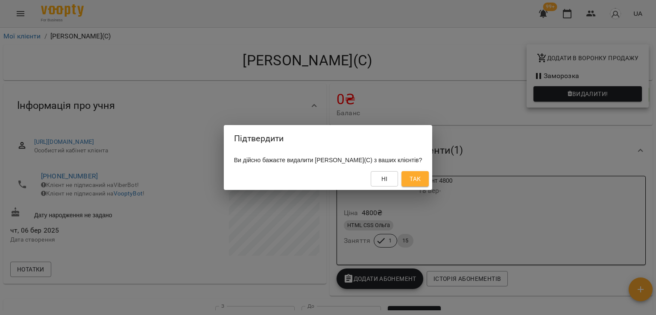
click at [421, 175] on span "Так" at bounding box center [414, 179] width 11 height 10
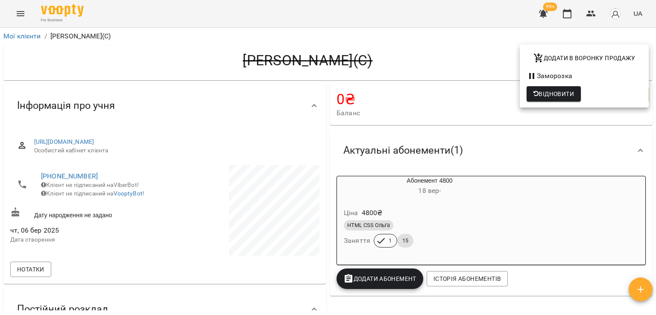
drag, startPoint x: 15, startPoint y: 9, endPoint x: 22, endPoint y: 11, distance: 7.6
click at [18, 9] on div at bounding box center [328, 157] width 656 height 315
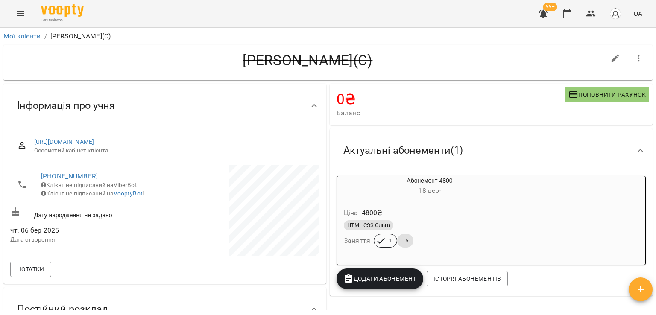
click at [22, 11] on div "Додати в воронку продажу Заморозка Відновити" at bounding box center [328, 157] width 656 height 315
click at [23, 12] on icon "Menu" at bounding box center [20, 14] width 10 height 10
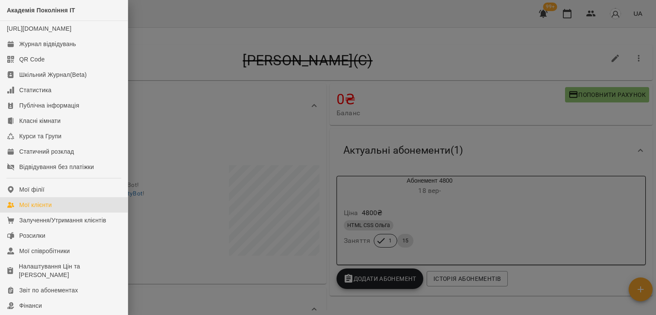
click at [57, 213] on link "Мої клієнти" at bounding box center [64, 204] width 128 height 15
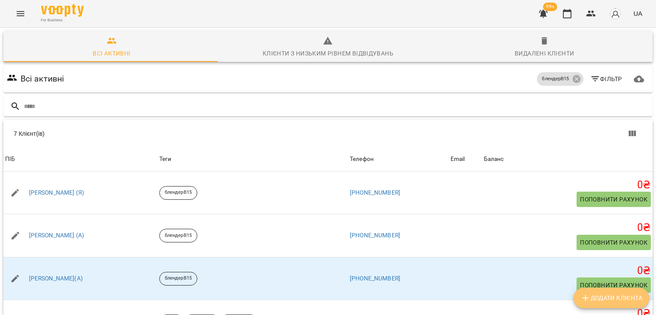
click at [606, 301] on span "Додати клієнта" at bounding box center [611, 298] width 62 height 10
select select "**"
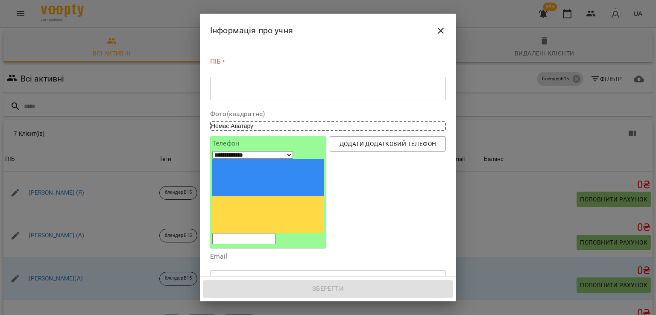
click at [263, 233] on input "tel" at bounding box center [243, 238] width 63 height 11
paste input "**********"
type input "**********"
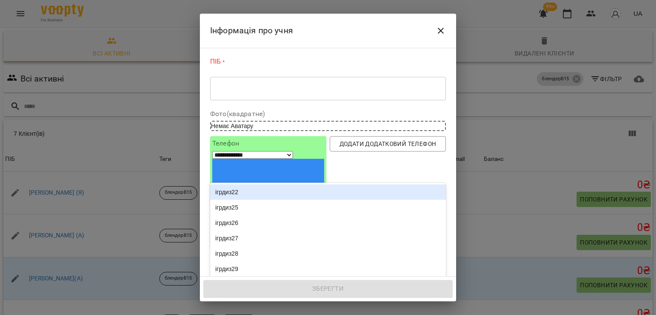
type input "********"
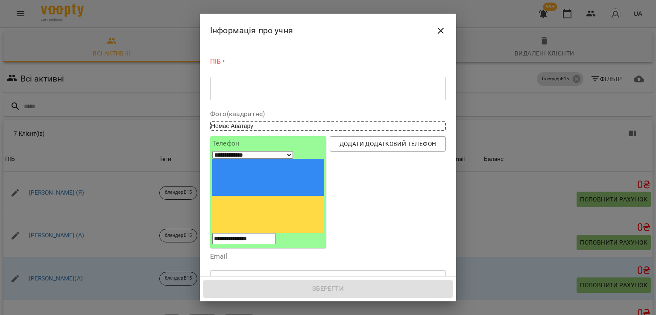
drag, startPoint x: 247, startPoint y: 248, endPoint x: 199, endPoint y: 250, distance: 48.3
click at [199, 250] on div "**********" at bounding box center [328, 157] width 656 height 315
drag, startPoint x: 282, startPoint y: 158, endPoint x: 226, endPoint y: 152, distance: 56.7
click at [226, 152] on div "**********" at bounding box center [268, 197] width 112 height 94
paste input "tel"
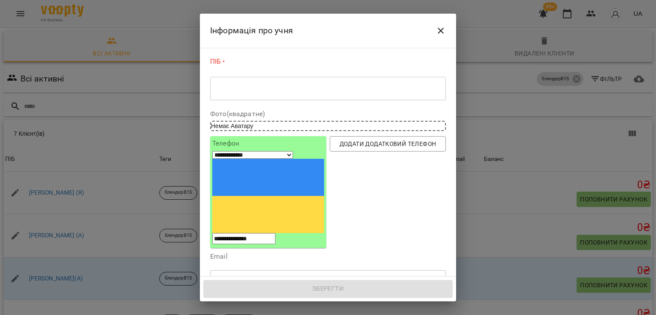
type input "**********"
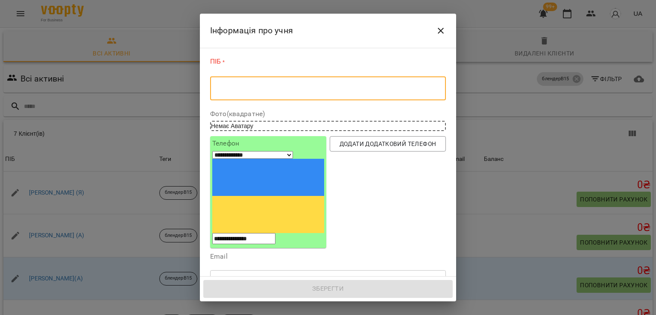
click at [285, 86] on textarea at bounding box center [328, 89] width 224 height 8
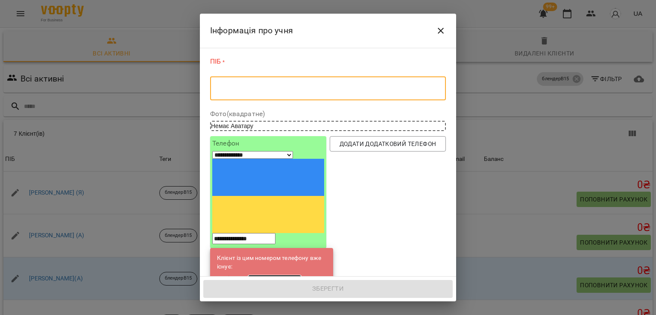
click at [280, 275] on link "Максим Мушкет(С)" at bounding box center [275, 279] width 54 height 9
